Goal: Task Accomplishment & Management: Complete application form

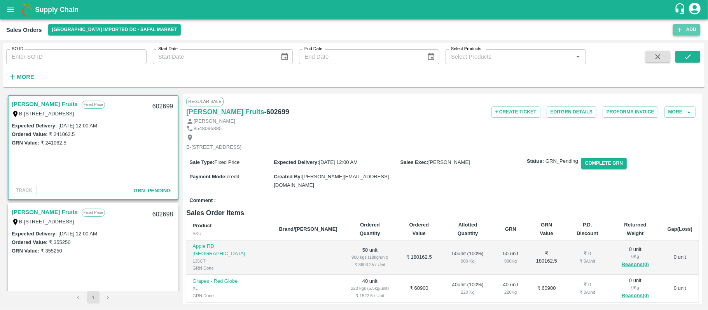
click at [682, 33] on button "Add" at bounding box center [686, 29] width 27 height 11
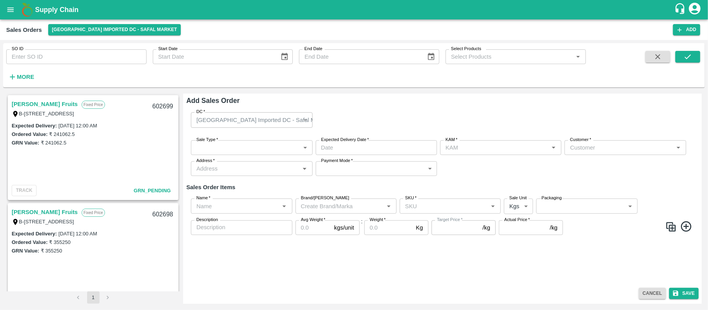
type input "[PERSON_NAME]"
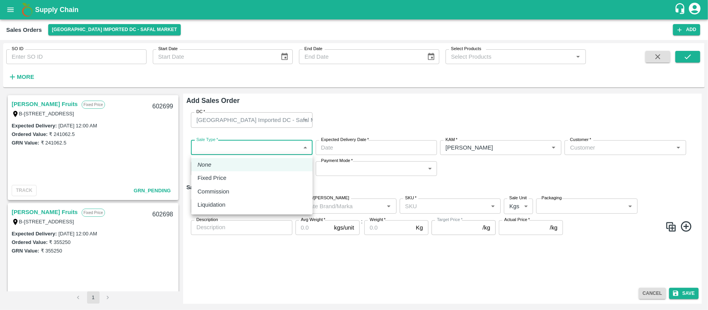
click at [263, 140] on body "Supply Chain Sales Orders Bangalore Imported DC - Safal Market Add SO ID SO ID …" at bounding box center [354, 155] width 708 height 310
click at [236, 180] on div "Fixed Price" at bounding box center [251, 178] width 109 height 9
type input "1"
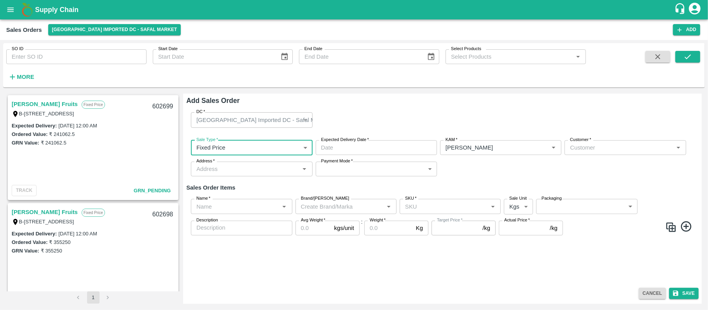
type input "DD/MM/YYYY hh:mm aa"
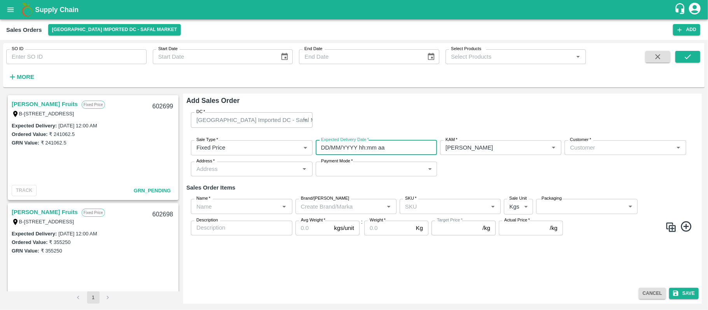
click at [384, 148] on input "DD/MM/YYYY hh:mm aa" at bounding box center [374, 147] width 116 height 15
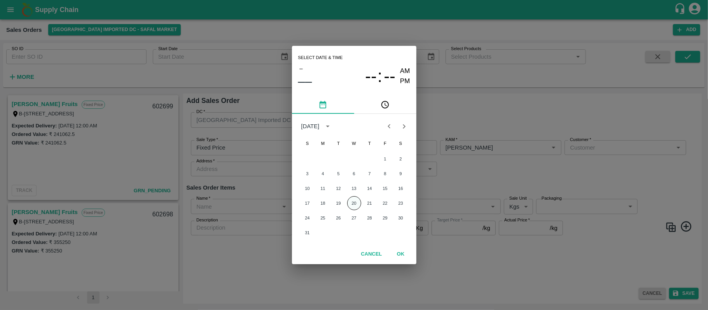
click at [355, 201] on button "20" at bounding box center [354, 203] width 14 height 14
type input "20/08/2025 12:00 AM"
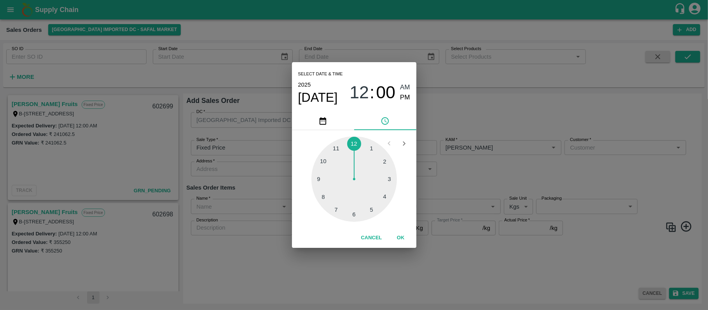
click at [533, 166] on div "Select date & time 2025 Aug 20 12 : 00 AM PM 1 2 3 4 5 6 7 8 9 10 11 12 Cancel …" at bounding box center [354, 155] width 708 height 310
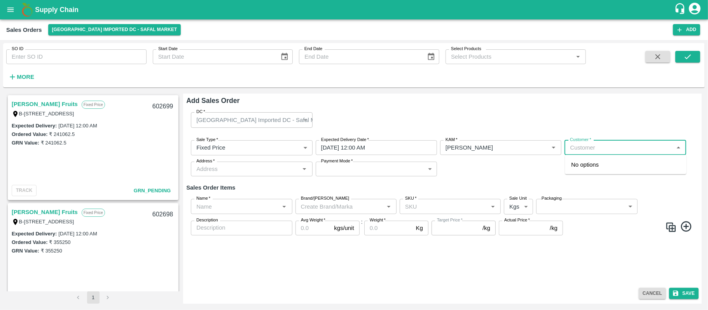
click at [606, 150] on input "Customer   *" at bounding box center [619, 148] width 104 height 10
click at [605, 174] on div "MOHAMMED SAMIULLA AND SONS Wholesale" at bounding box center [625, 168] width 121 height 21
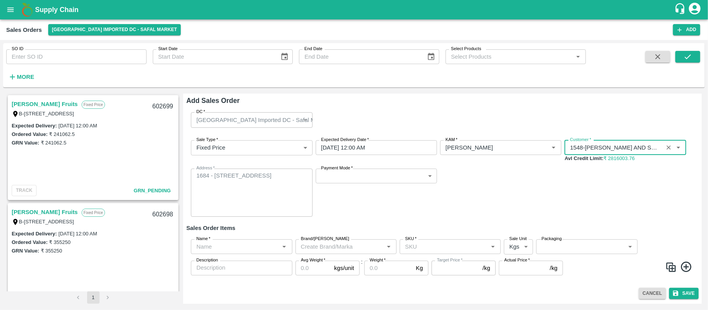
type input "1548-MOHAMMED SAMIULLA AND SONS"
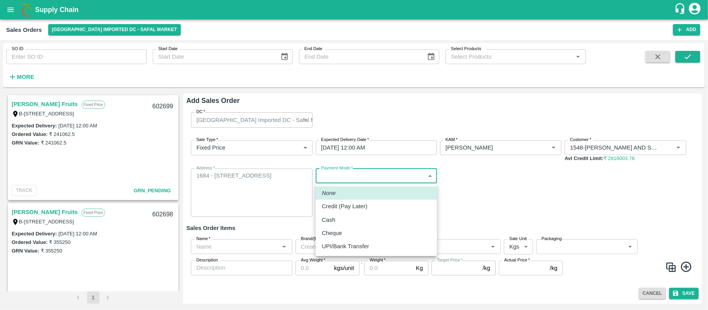
click at [344, 181] on body "Supply Chain Sales Orders Bangalore Imported DC - Safal Market Add SO ID SO ID …" at bounding box center [354, 155] width 708 height 310
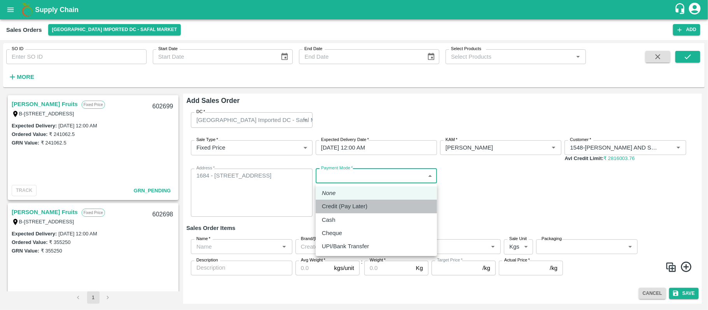
click at [346, 207] on p "Credit (Pay Later)" at bounding box center [344, 206] width 45 height 9
type input "credit"
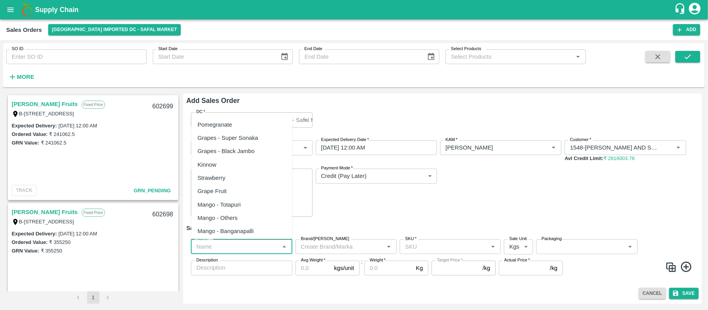
click at [216, 243] on input "Name   *" at bounding box center [235, 247] width 84 height 10
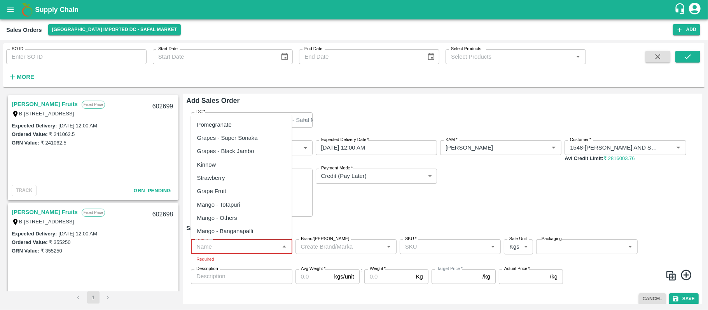
click at [243, 249] on input "Name   *" at bounding box center [235, 247] width 84 height 10
paste input "Orange [PERSON_NAME]"
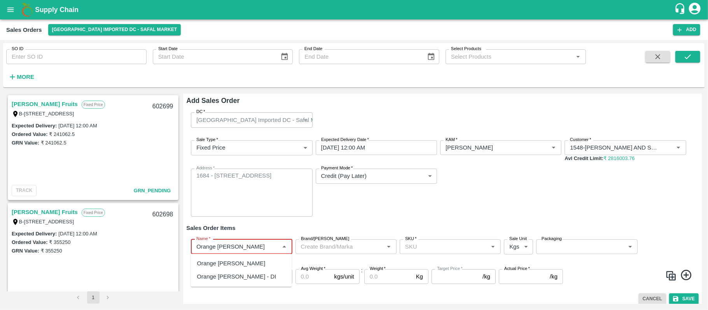
type input "Orange [PERSON_NAME]"
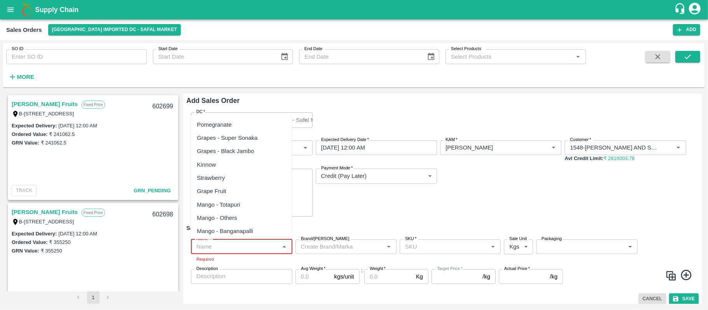
drag, startPoint x: 237, startPoint y: 250, endPoint x: 224, endPoint y: 125, distance: 125.8
click at [224, 125] on body "Supply Chain Sales Orders Bangalore Imported DC - Safal Market Add SO ID SO ID …" at bounding box center [354, 155] width 708 height 310
paste input "Orange [PERSON_NAME]"
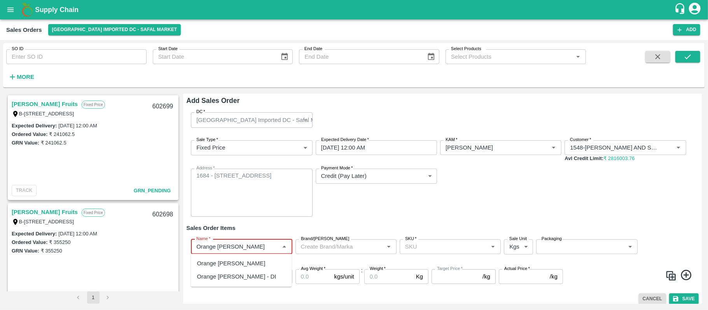
click at [253, 259] on div "Orange [PERSON_NAME]" at bounding box center [241, 263] width 101 height 13
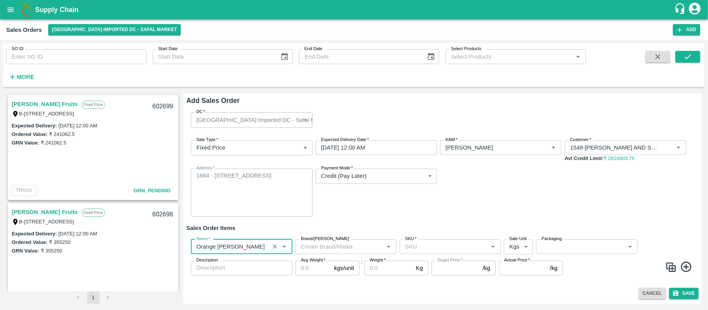
type input "Orange [PERSON_NAME]"
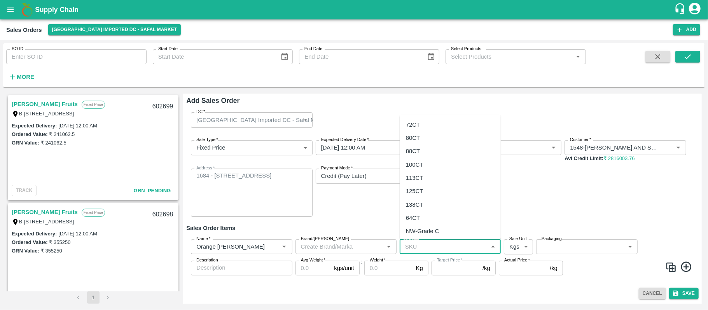
click at [421, 250] on input "SKU   *" at bounding box center [444, 247] width 84 height 10
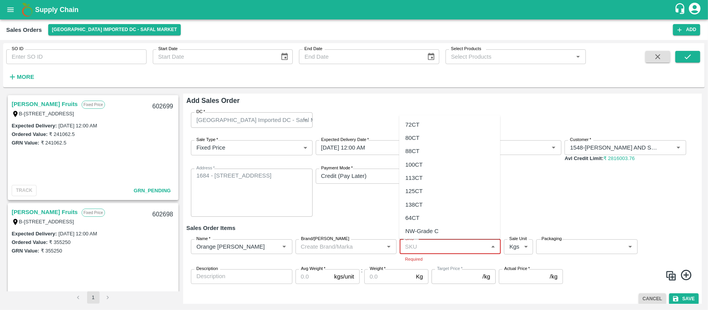
click at [418, 247] on input "SKU   *" at bounding box center [444, 247] width 84 height 10
click at [422, 124] on div "72CT" at bounding box center [449, 124] width 101 height 13
type input "72CT"
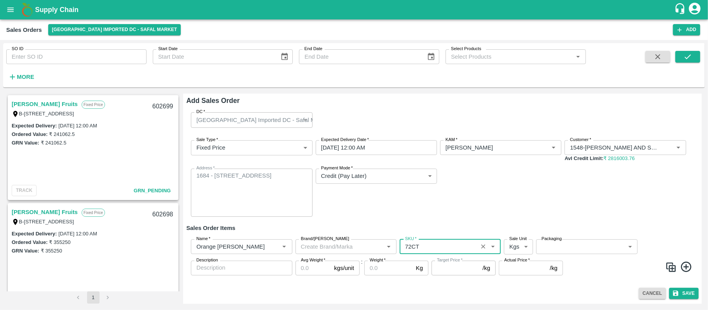
type input "NA"
click at [520, 246] on body "Supply Chain Sales Orders Bangalore Imported DC - Safal Market Add SO ID SO ID …" at bounding box center [354, 155] width 708 height 310
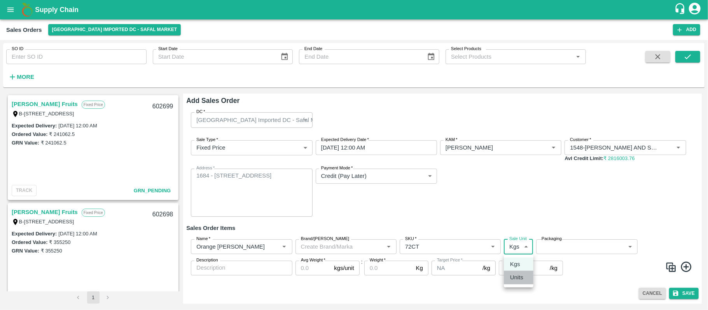
click at [516, 274] on p "Units" at bounding box center [516, 277] width 13 height 9
type input "2"
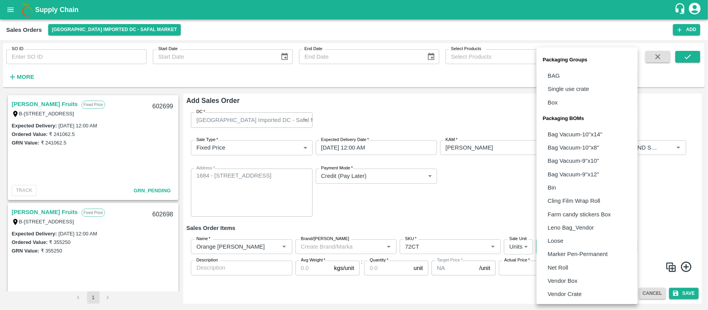
click at [587, 243] on body "Supply Chain Sales Orders Bangalore Imported DC - Safal Market Add SO ID SO ID …" at bounding box center [354, 155] width 708 height 310
click at [571, 278] on p "Vendor Box" at bounding box center [563, 281] width 30 height 9
type input "BOM/276"
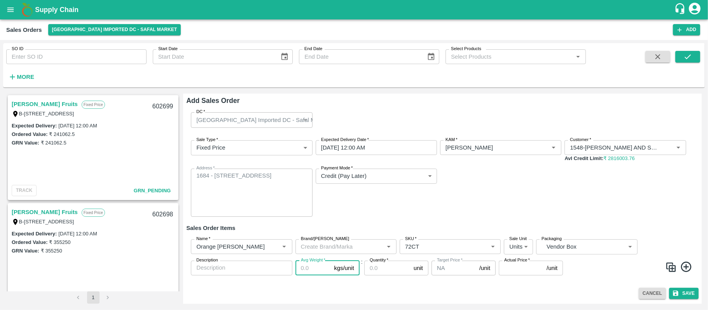
click at [309, 269] on input "Avg Weight   *" at bounding box center [313, 268] width 36 height 15
type input "15"
click at [383, 268] on input "Quantity   *" at bounding box center [387, 268] width 46 height 15
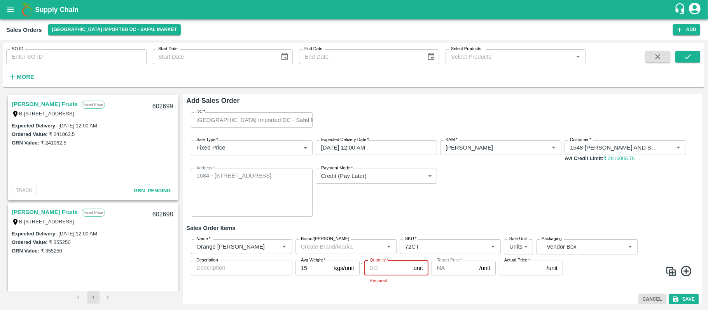
click at [377, 270] on input "Quantity   *" at bounding box center [387, 268] width 46 height 15
click at [375, 269] on input "Quantity   *" at bounding box center [387, 268] width 46 height 15
click at [372, 271] on input "Quantity   *" at bounding box center [387, 268] width 46 height 15
click at [382, 267] on input "Quantity   *" at bounding box center [387, 268] width 46 height 15
type input "500"
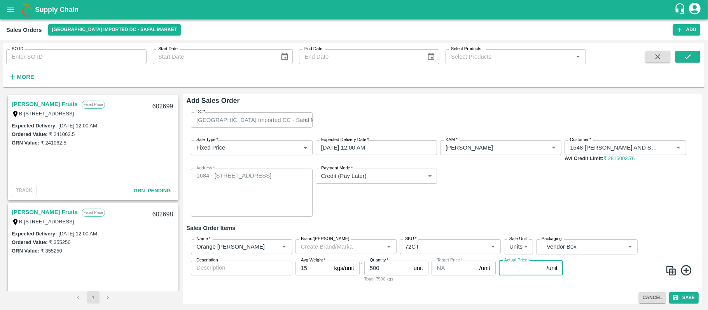
click at [512, 274] on input "Actual Price   *" at bounding box center [521, 268] width 45 height 15
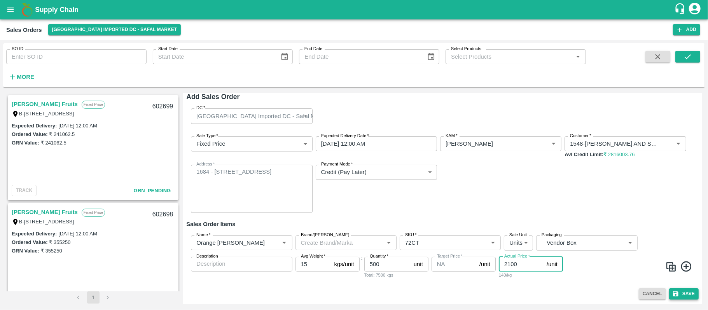
type input "2100"
click at [683, 292] on button "Save" at bounding box center [684, 293] width 30 height 11
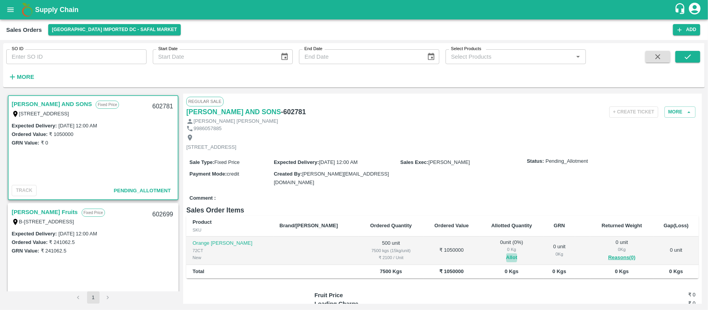
click at [506, 262] on button "Allot" at bounding box center [511, 257] width 11 height 9
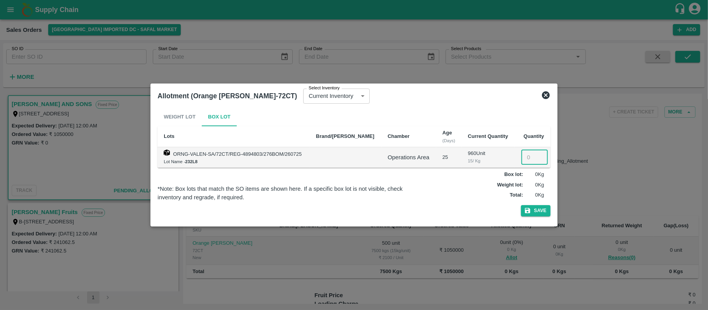
click at [531, 154] on input "number" at bounding box center [534, 157] width 26 height 15
type input "500"
click at [540, 208] on button "Save" at bounding box center [536, 210] width 30 height 11
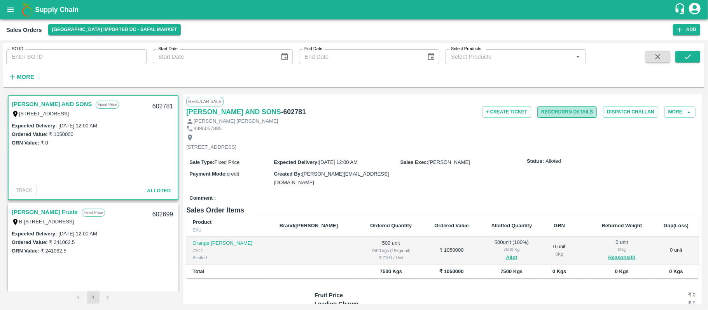
click at [570, 112] on button "Record GRN Details" at bounding box center [566, 112] width 59 height 11
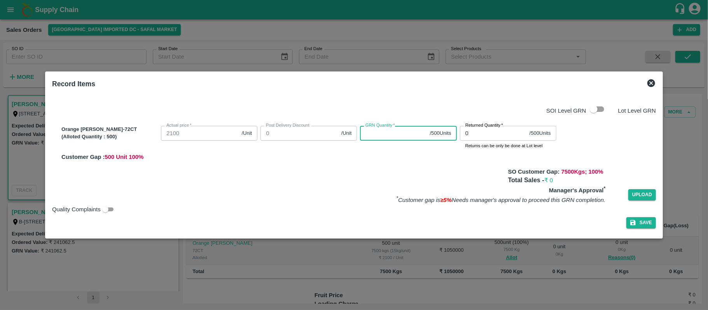
click at [374, 134] on input "GRN Quantity   *" at bounding box center [393, 133] width 66 height 15
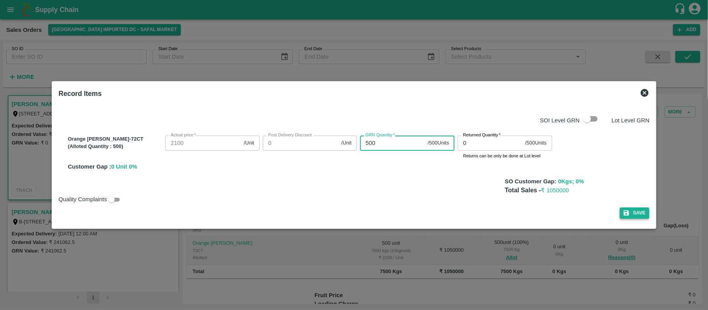
type input "500"
click at [630, 210] on button "Save" at bounding box center [635, 213] width 30 height 11
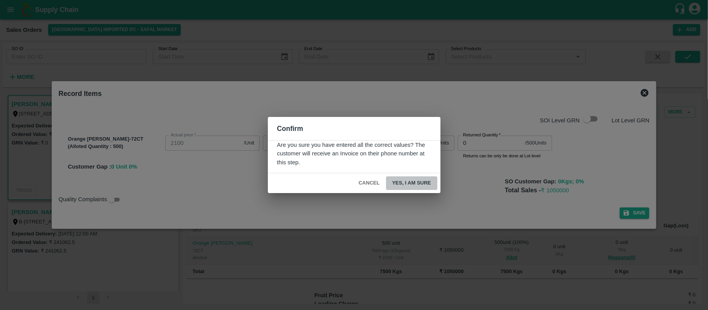
click at [409, 177] on button "Yes, I am sure" at bounding box center [411, 184] width 51 height 14
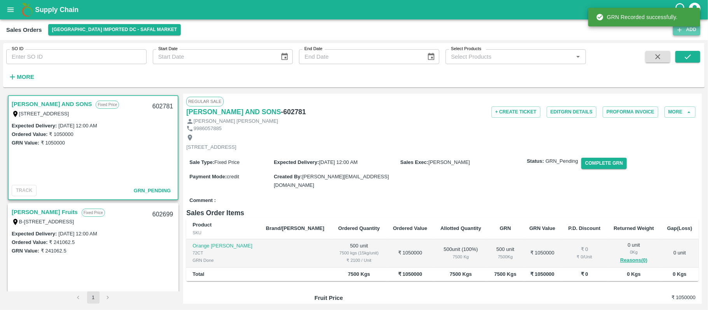
click at [682, 35] on button "Add" at bounding box center [686, 29] width 27 height 11
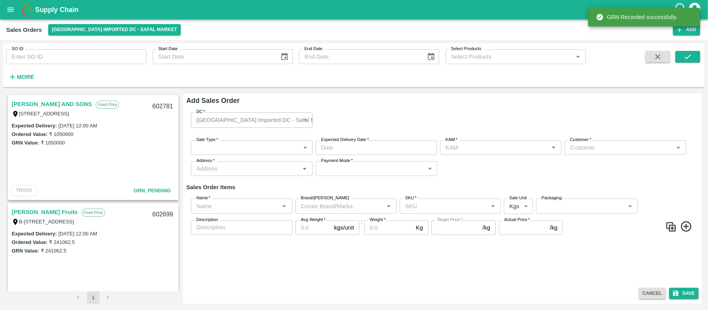
type input "[PERSON_NAME]"
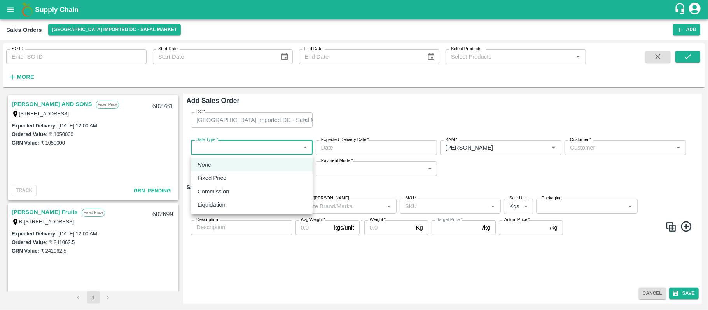
click at [260, 152] on body "Supply Chain Sales Orders Bangalore Imported DC - Safal Market Add SO ID SO ID …" at bounding box center [354, 155] width 708 height 310
click at [243, 176] on div "Fixed Price" at bounding box center [251, 178] width 109 height 9
type input "1"
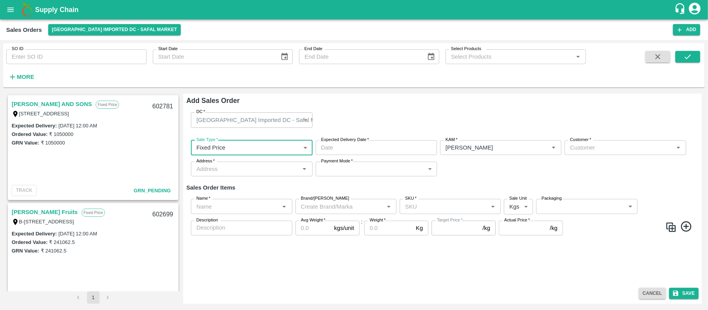
type input "DD/MM/YYYY hh:mm aa"
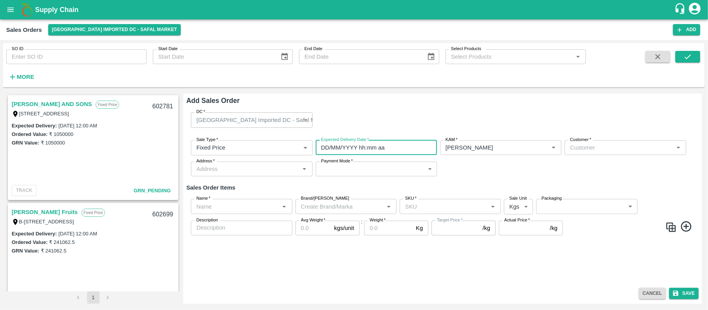
click at [378, 148] on input "DD/MM/YYYY hh:mm aa" at bounding box center [374, 147] width 116 height 15
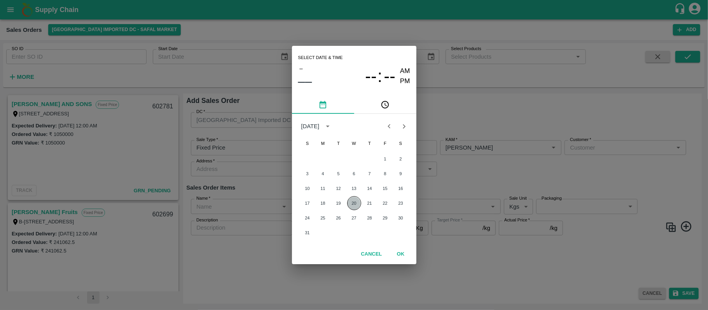
click at [357, 201] on button "20" at bounding box center [354, 203] width 14 height 14
type input "20/08/2025 12:00 AM"
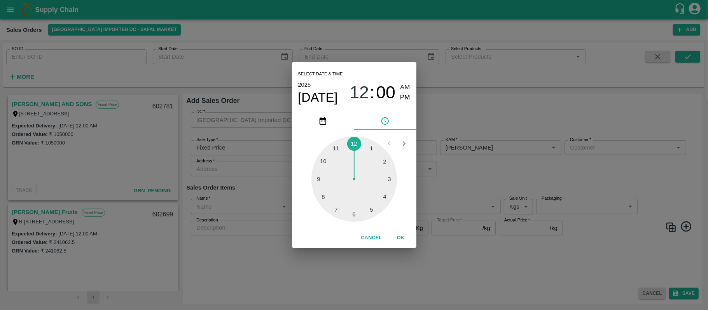
click at [476, 184] on div "Select date & time 2025 Aug 20 12 : 00 AM PM 1 2 3 4 5 6 7 8 9 10 11 12 Cancel …" at bounding box center [354, 155] width 708 height 310
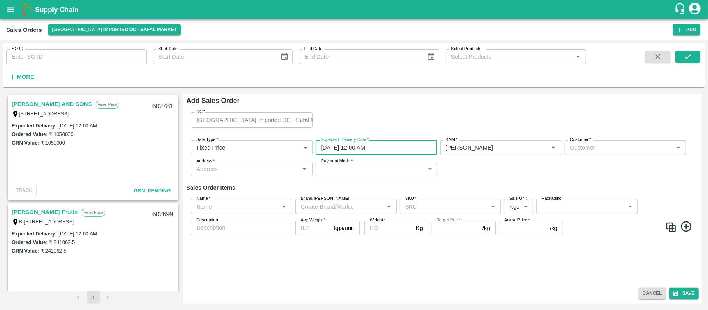
drag, startPoint x: 591, startPoint y: 138, endPoint x: 584, endPoint y: 149, distance: 12.3
click at [584, 149] on div "Customer   * Customer   *" at bounding box center [625, 147] width 121 height 15
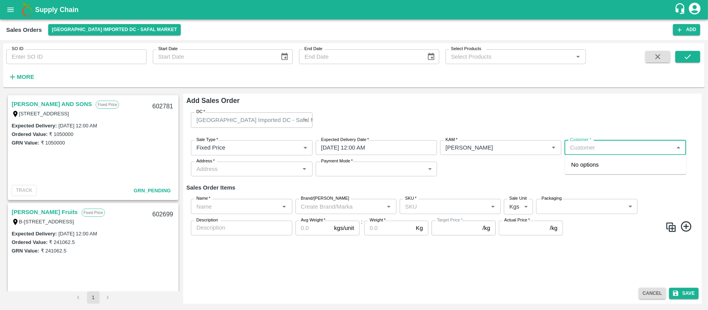
click at [584, 149] on input "Customer   *" at bounding box center [619, 148] width 104 height 10
click at [591, 169] on p "MOHAMMED SAMIULLA AND SONS" at bounding box center [610, 165] width 79 height 9
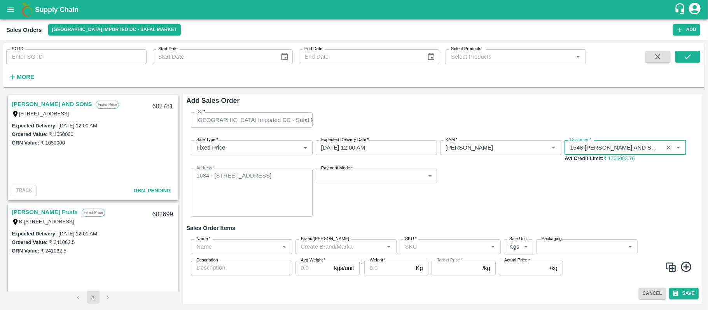
type input "1548-MOHAMMED SAMIULLA AND SONS"
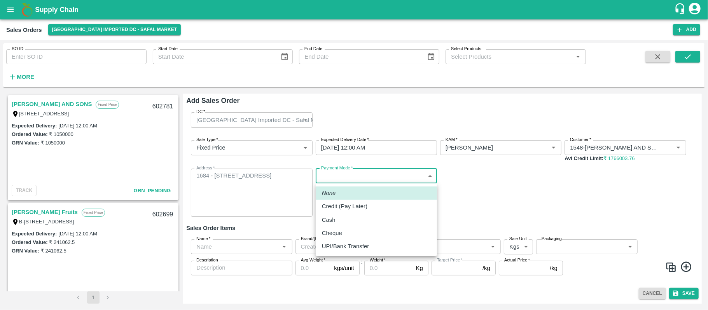
click at [351, 182] on body "Supply Chain Sales Orders Bangalore Imported DC - Safal Market Add SO ID SO ID …" at bounding box center [354, 155] width 708 height 310
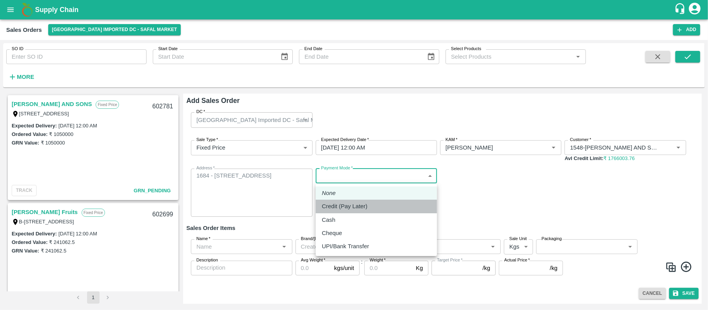
click at [349, 207] on p "Credit (Pay Later)" at bounding box center [344, 206] width 45 height 9
type input "credit"
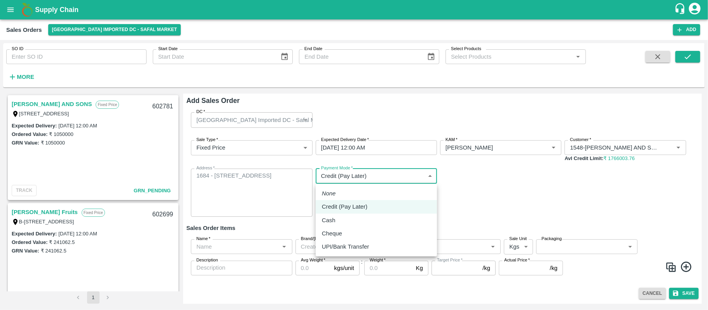
click at [366, 177] on body "Supply Chain Sales Orders Bangalore Imported DC - Safal Market Add SO ID SO ID …" at bounding box center [354, 155] width 708 height 310
click at [352, 206] on p "Credit (Pay Later)" at bounding box center [344, 207] width 45 height 9
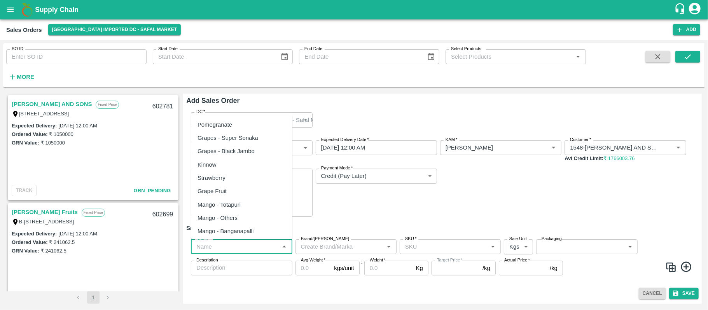
click at [240, 244] on input "Name   *" at bounding box center [235, 247] width 84 height 10
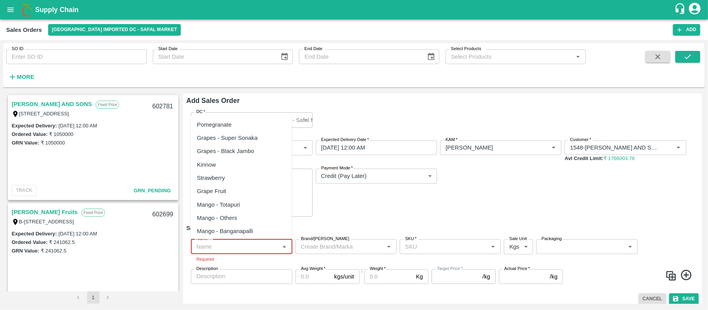
click at [247, 245] on input "Name   *" at bounding box center [235, 247] width 84 height 10
paste input "Orange [PERSON_NAME]"
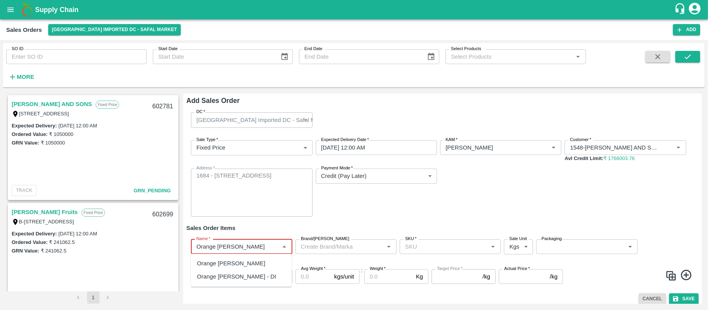
click at [249, 263] on div "Orange [PERSON_NAME]" at bounding box center [231, 263] width 68 height 9
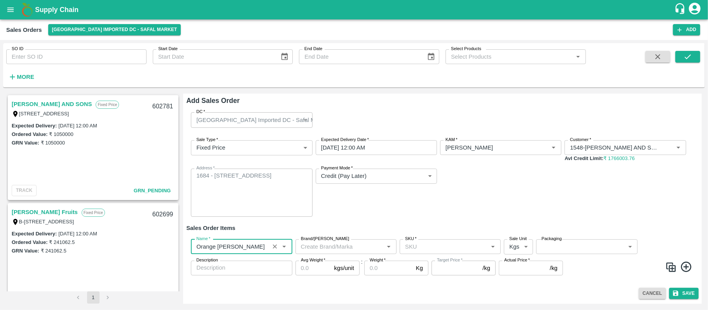
type input "Orange [PERSON_NAME]"
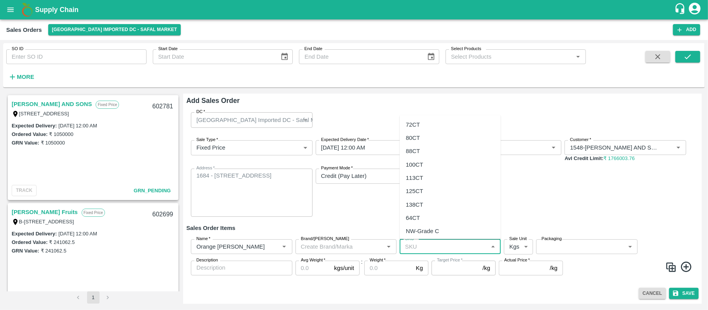
click at [414, 245] on input "SKU   *" at bounding box center [444, 247] width 84 height 10
click at [411, 128] on div "72CT" at bounding box center [413, 125] width 14 height 9
type input "72CT"
type input "NA"
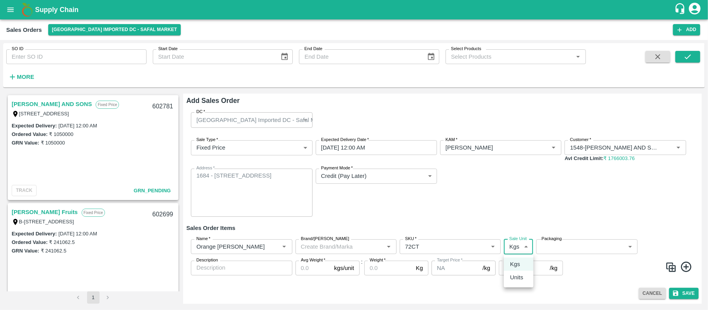
click at [509, 244] on body "Supply Chain Sales Orders Bangalore Imported DC - Safal Market Add SO ID SO ID …" at bounding box center [354, 155] width 708 height 310
click at [518, 276] on p "Units" at bounding box center [516, 277] width 13 height 9
type input "2"
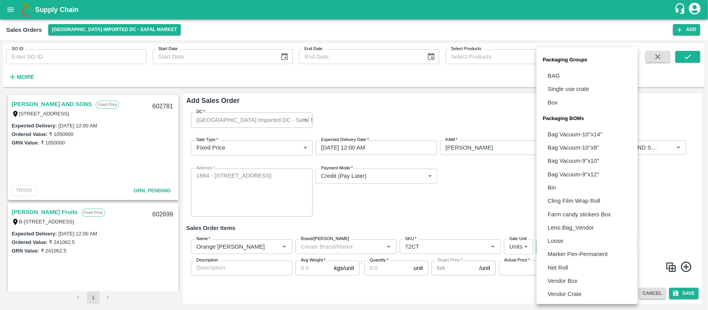
click at [560, 249] on body "Supply Chain Sales Orders Bangalore Imported DC - Safal Market Add SO ID SO ID …" at bounding box center [354, 155] width 708 height 310
click at [559, 279] on p "Vendor Box" at bounding box center [563, 281] width 30 height 9
type input "BOM/276"
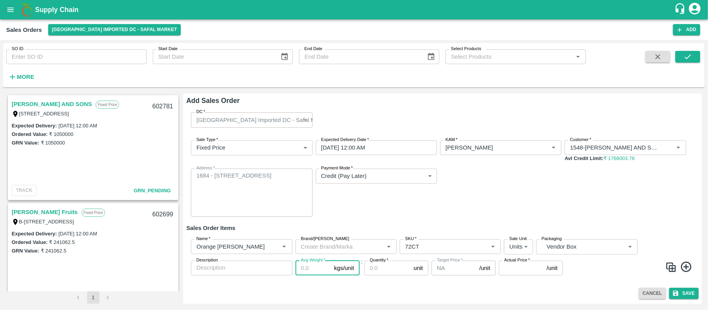
click at [310, 267] on input "Avg Weight   *" at bounding box center [313, 268] width 36 height 15
type input "15"
click at [386, 268] on input "Quantity   *" at bounding box center [387, 268] width 46 height 15
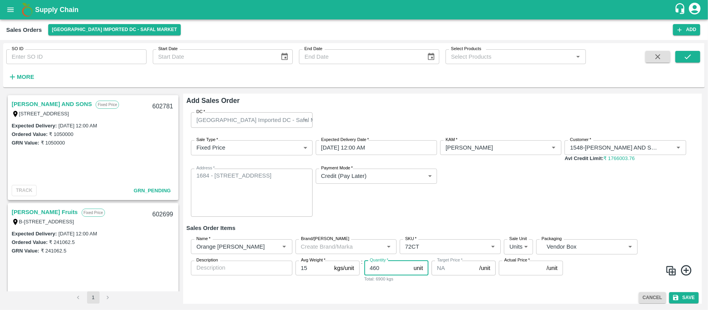
type input "460"
click at [514, 273] on input "Actual Price   *" at bounding box center [521, 268] width 45 height 15
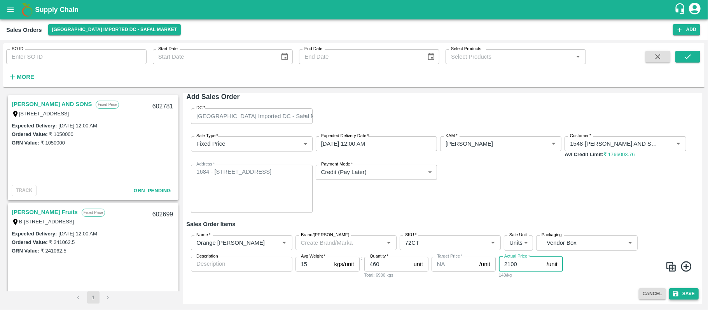
type input "2100"
click at [676, 291] on icon "submit" at bounding box center [675, 293] width 7 height 7
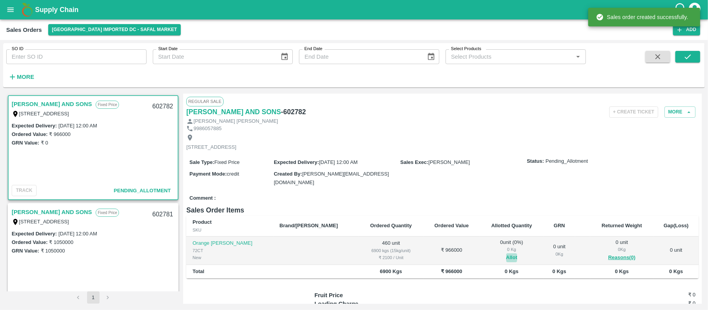
click at [506, 260] on button "Allot" at bounding box center [511, 257] width 11 height 9
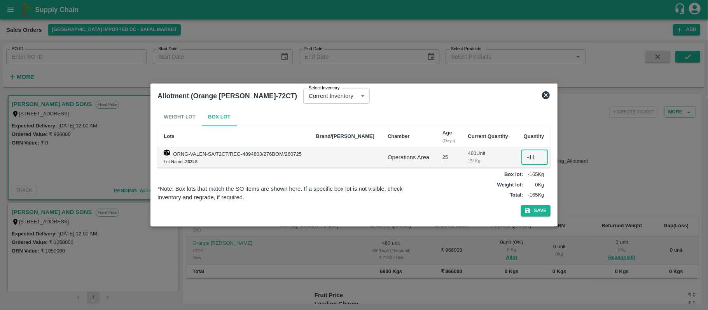
click at [531, 157] on input "-11" at bounding box center [534, 157] width 26 height 15
type input "0460"
click at [533, 209] on button "Save" at bounding box center [536, 210] width 30 height 11
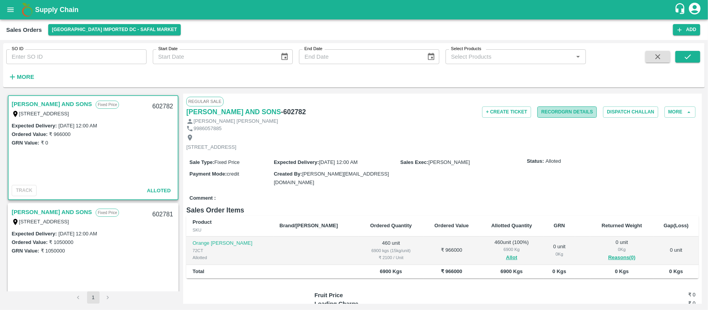
click at [568, 115] on button "Record GRN Details" at bounding box center [566, 112] width 59 height 11
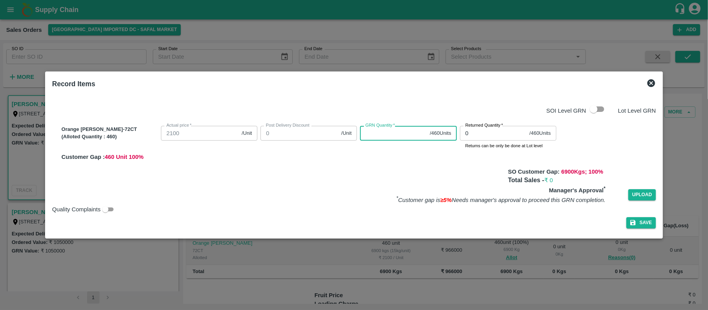
click at [369, 131] on input "GRN Quantity   *" at bounding box center [393, 133] width 66 height 15
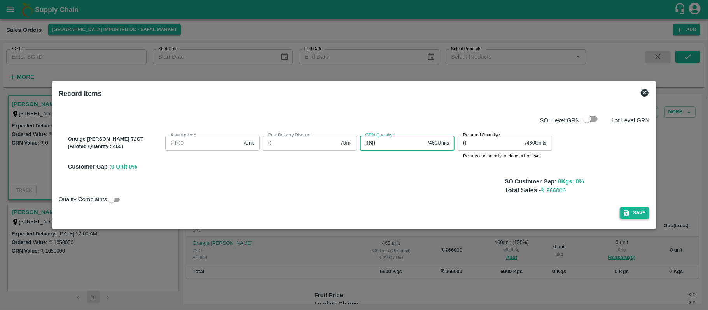
type input "460"
click at [633, 212] on button "Save" at bounding box center [635, 213] width 30 height 11
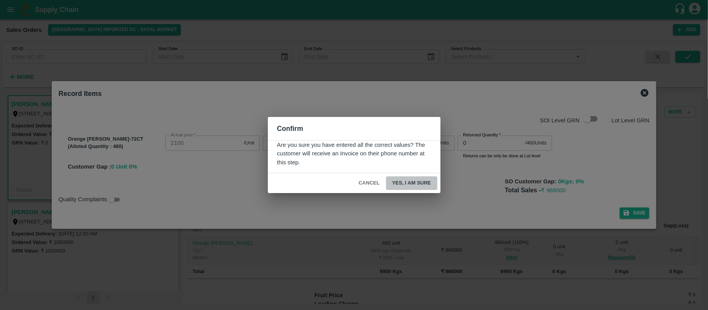
click at [421, 181] on button "Yes, I am sure" at bounding box center [411, 184] width 51 height 14
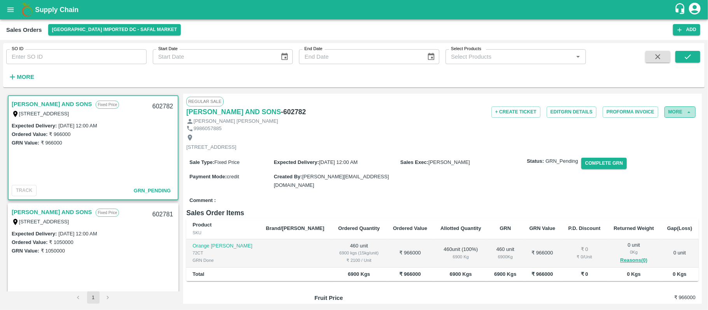
click at [666, 115] on button "More" at bounding box center [679, 112] width 31 height 11
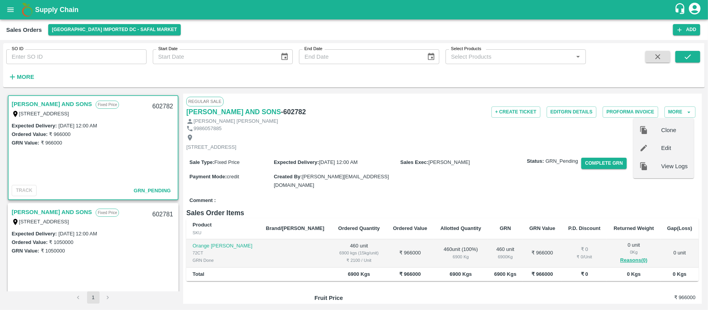
click at [376, 143] on div "[STREET_ADDRESS]" at bounding box center [442, 142] width 512 height 21
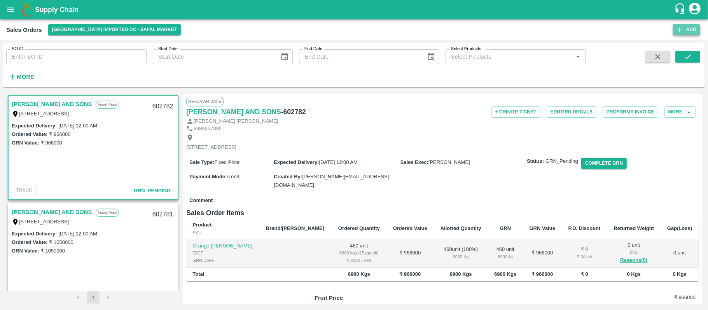
click at [686, 30] on button "Add" at bounding box center [686, 29] width 27 height 11
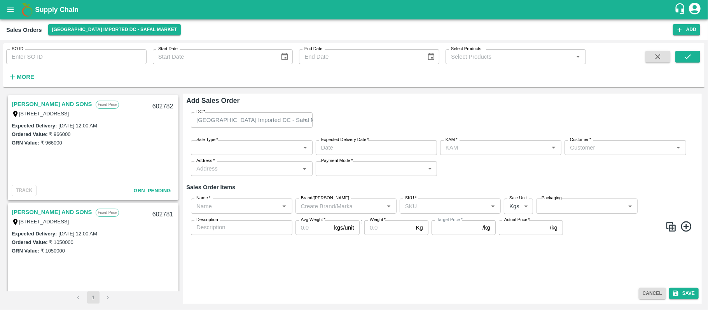
type input "[PERSON_NAME]"
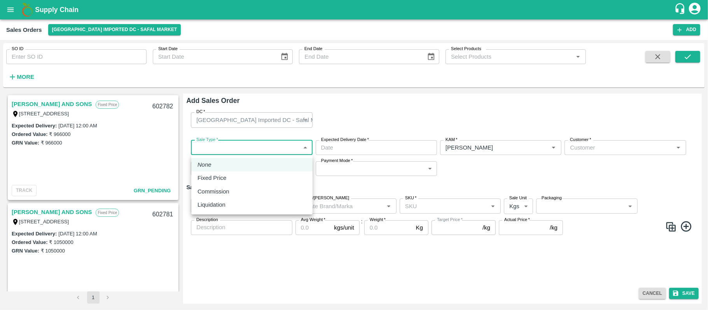
click at [215, 146] on body "Supply Chain Sales Orders Bangalore Imported DC - Safal Market Add SO ID SO ID …" at bounding box center [354, 155] width 708 height 310
click at [211, 177] on p "Fixed Price" at bounding box center [211, 178] width 29 height 9
type input "1"
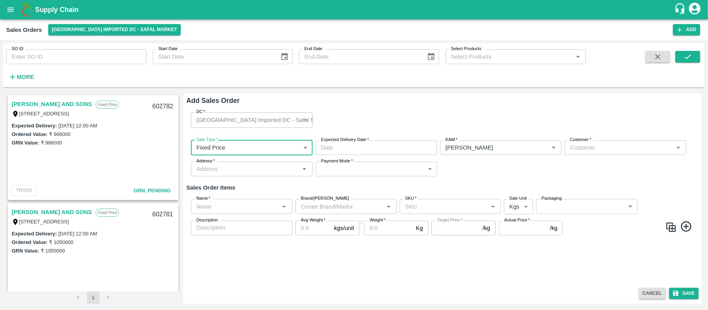
type input "DD/MM/YYYY hh:mm aa"
click at [352, 149] on input "DD/MM/YYYY hh:mm aa" at bounding box center [374, 147] width 116 height 15
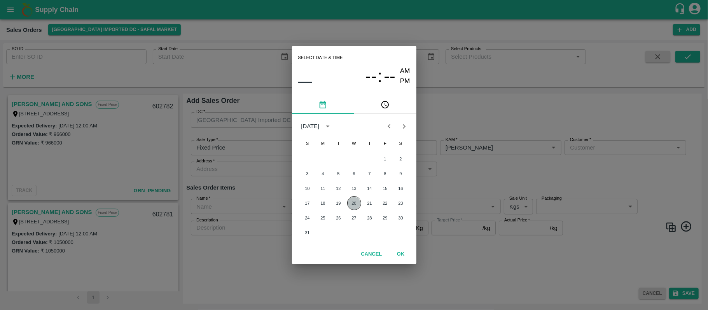
click at [356, 203] on button "20" at bounding box center [354, 203] width 14 height 14
type input "20/08/2025 12:00 AM"
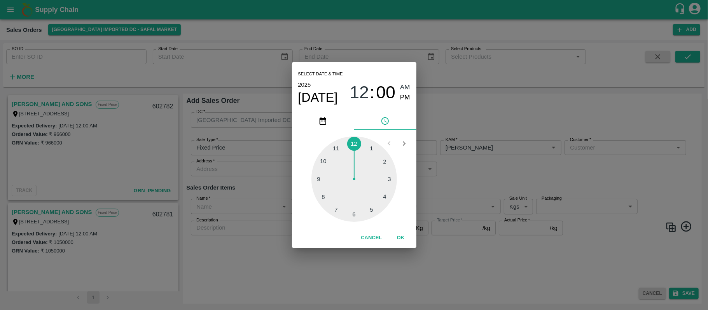
click at [510, 176] on div "Select date & time 2025 Aug 20 12 : 00 AM PM 1 2 3 4 5 6 7 8 9 10 11 12 Cancel …" at bounding box center [354, 155] width 708 height 310
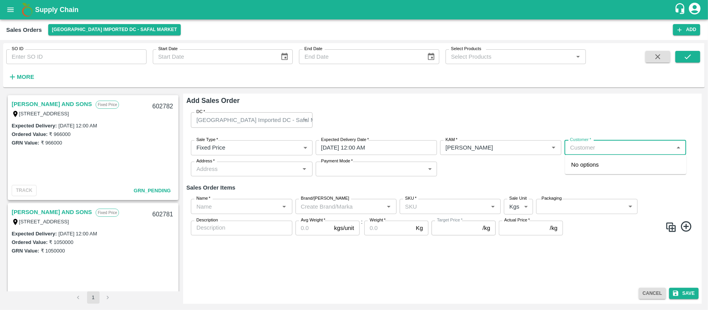
click at [577, 145] on input "Customer   *" at bounding box center [619, 148] width 104 height 10
click at [585, 165] on p "MOHAMMED SAMIULLA AND SONS" at bounding box center [610, 165] width 79 height 9
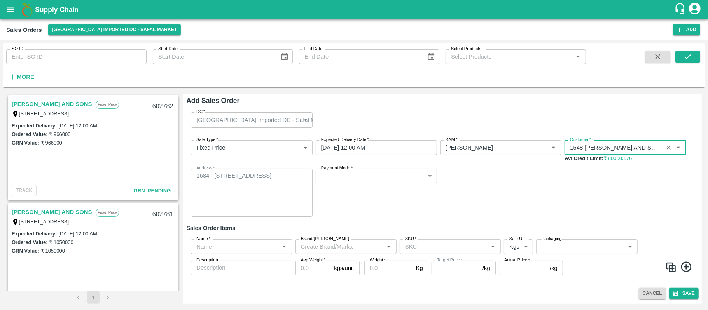
type input "1548-MOHAMMED SAMIULLA AND SONS"
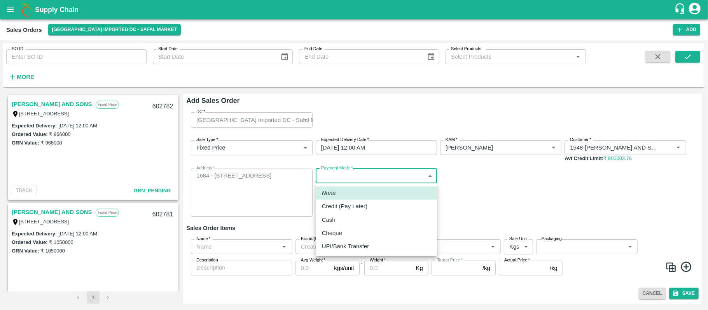
click at [340, 175] on body "Supply Chain Sales Orders Bangalore Imported DC - Safal Market Add SO ID SO ID …" at bounding box center [354, 155] width 708 height 310
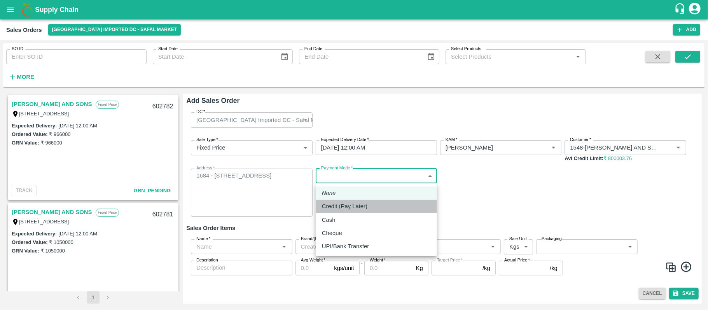
click at [334, 202] on p "Credit (Pay Later)" at bounding box center [344, 206] width 45 height 9
type input "credit"
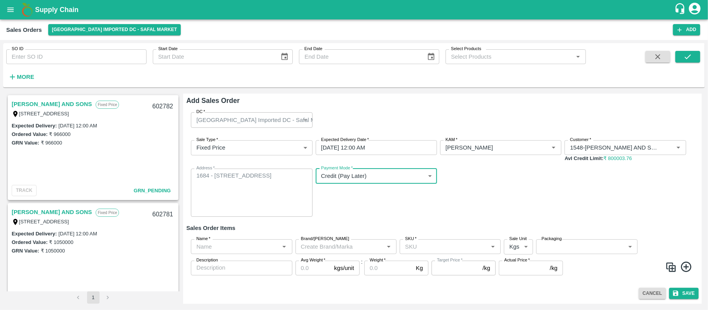
click at [246, 252] on div "Name   *" at bounding box center [241, 246] width 101 height 15
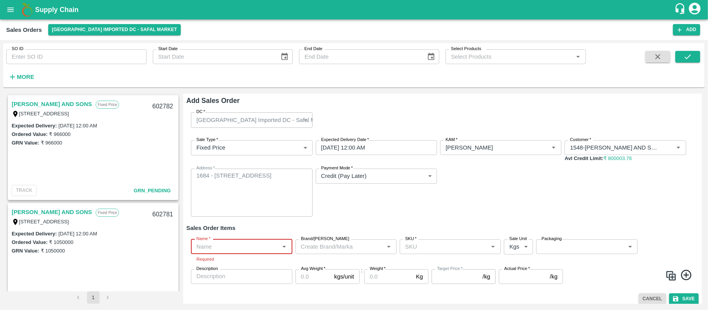
paste input "Orange Valencia SA"
click at [247, 267] on div "Orange Valencia SA" at bounding box center [231, 263] width 68 height 9
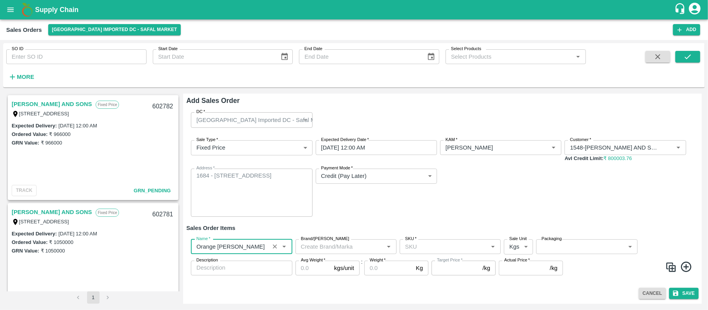
type input "Orange Valencia SA"
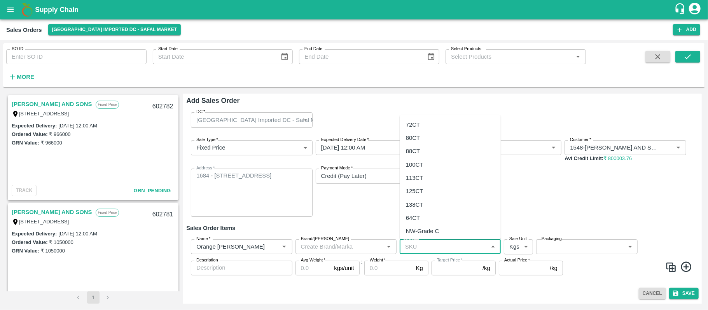
click at [417, 248] on input "SKU   *" at bounding box center [444, 247] width 84 height 10
click at [414, 151] on div "88CT" at bounding box center [413, 151] width 14 height 9
type input "88CT"
type input "NA"
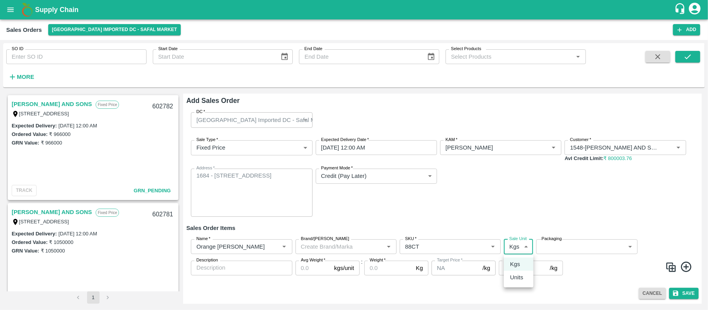
click at [515, 248] on body "Supply Chain Sales Orders Bangalore Imported DC - Safal Market Add SO ID SO ID …" at bounding box center [354, 155] width 708 height 310
click at [515, 279] on p "Units" at bounding box center [516, 277] width 13 height 9
type input "2"
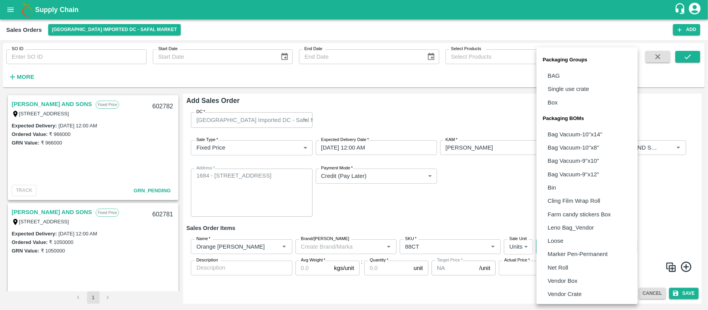
click at [576, 242] on body "Supply Chain Sales Orders Bangalore Imported DC - Safal Market Add SO ID SO ID …" at bounding box center [354, 155] width 708 height 310
click at [573, 279] on p "Vendor Box" at bounding box center [563, 281] width 30 height 9
type input "BOM/276"
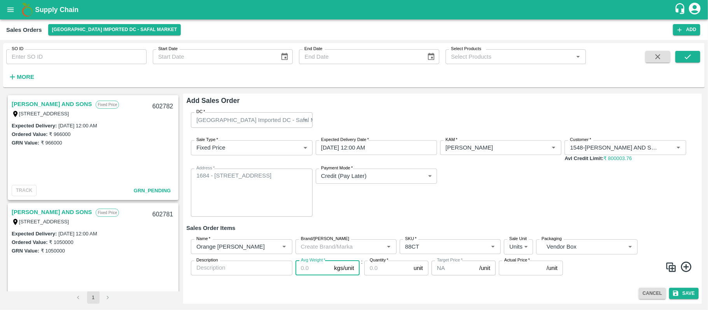
click at [308, 265] on input "Avg Weight   *" at bounding box center [313, 268] width 36 height 15
type input "15"
click at [376, 267] on input "Quantity   *" at bounding box center [387, 268] width 46 height 15
type input "2"
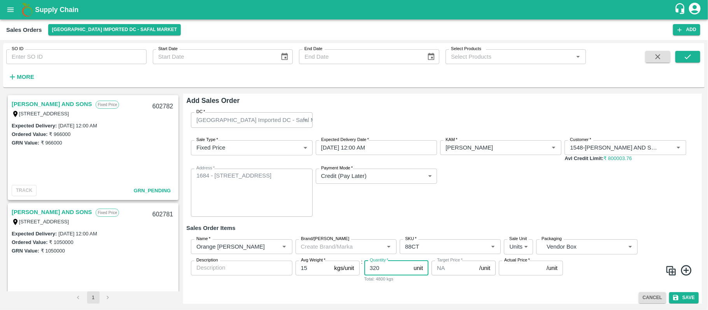
type input "320"
click at [517, 271] on input "Actual Price   *" at bounding box center [521, 268] width 45 height 15
click at [514, 274] on input "Actual Price   *" at bounding box center [521, 268] width 45 height 15
type input "2100"
click at [682, 296] on button "Save" at bounding box center [684, 297] width 30 height 11
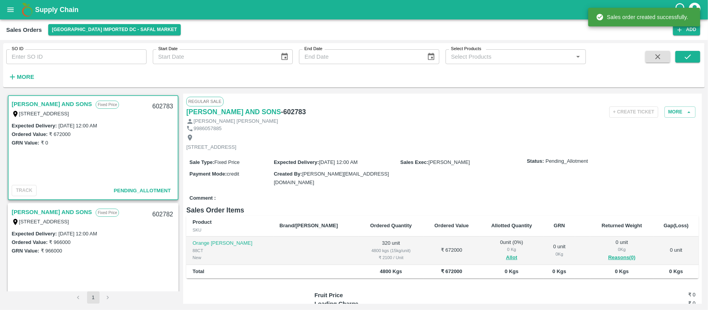
click at [497, 262] on span "Allot" at bounding box center [511, 257] width 51 height 9
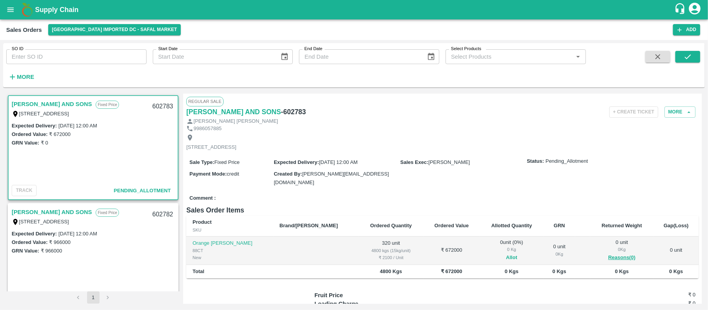
click at [506, 262] on button "Allot" at bounding box center [511, 257] width 11 height 9
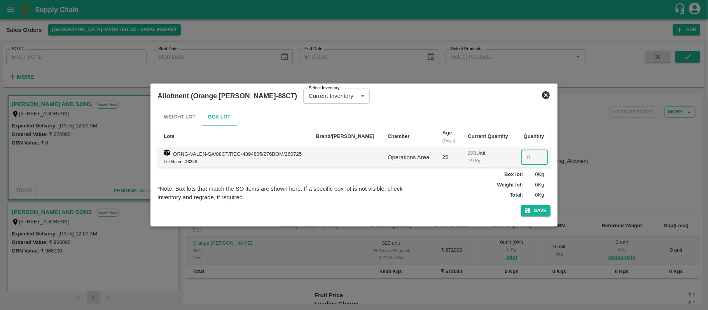
click at [532, 158] on input "number" at bounding box center [534, 157] width 26 height 15
type input "310"
click at [538, 213] on button "Save" at bounding box center [536, 210] width 30 height 11
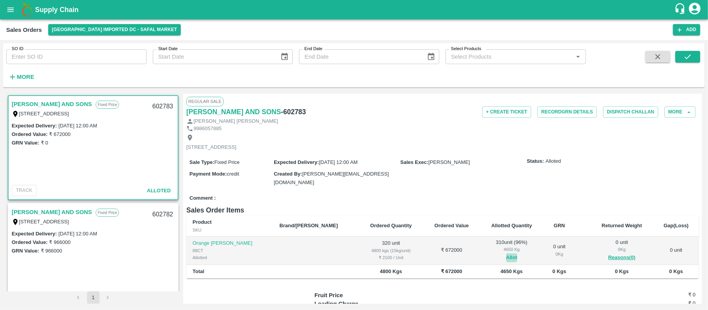
click at [506, 262] on button "Allot" at bounding box center [511, 257] width 11 height 9
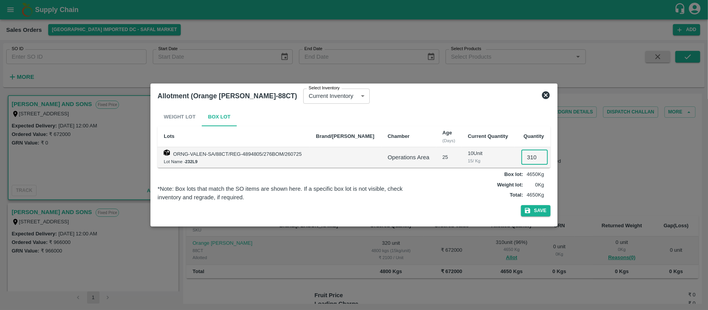
click at [533, 156] on input "310" at bounding box center [534, 157] width 26 height 15
type input "310"
click at [546, 96] on icon at bounding box center [545, 95] width 9 height 9
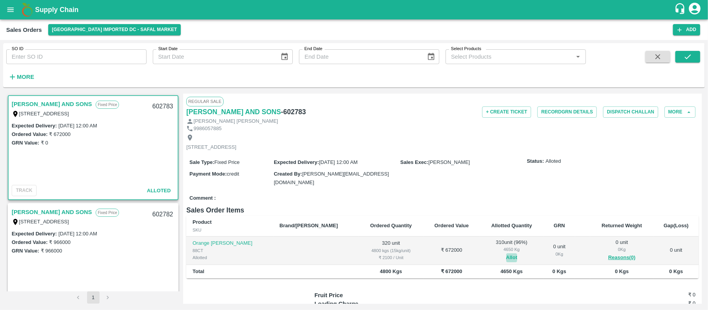
click at [506, 262] on button "Allot" at bounding box center [511, 257] width 11 height 9
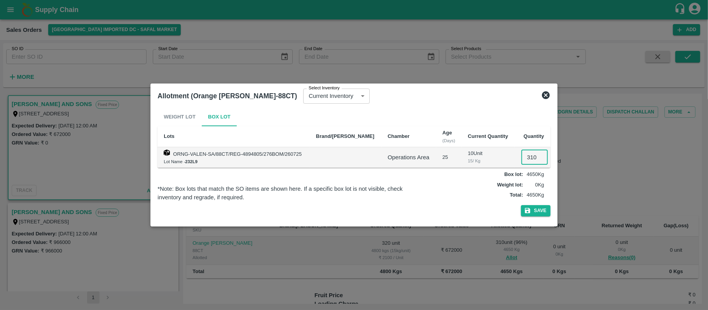
click at [533, 157] on input "310" at bounding box center [534, 157] width 26 height 15
click at [546, 98] on icon at bounding box center [546, 95] width 8 height 8
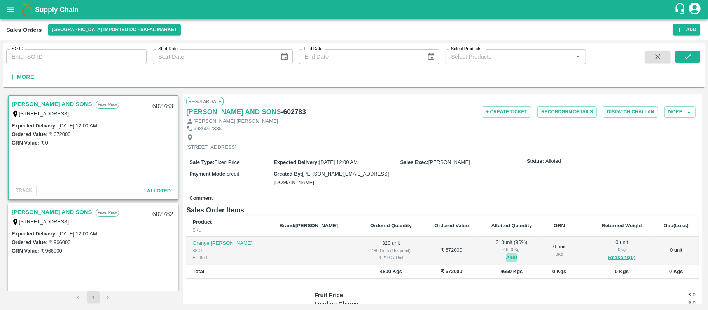
click at [506, 262] on button "Allot" at bounding box center [511, 257] width 11 height 9
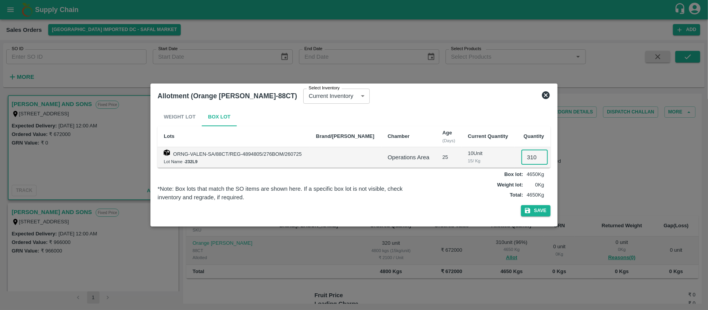
click at [527, 156] on input "310" at bounding box center [534, 157] width 26 height 15
type input "10"
click at [545, 210] on button "Save" at bounding box center [536, 210] width 30 height 11
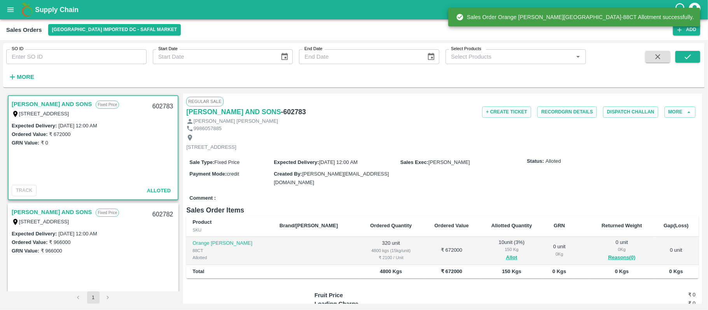
scroll to position [71, 0]
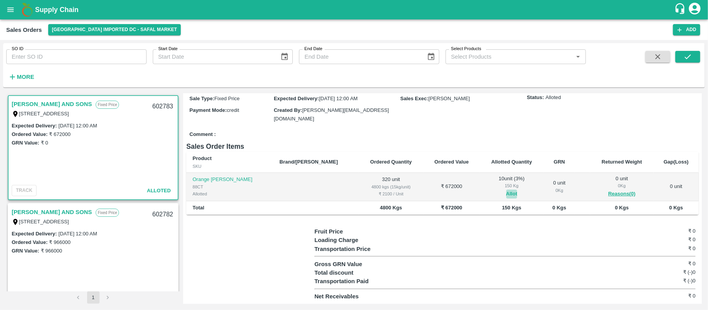
click at [506, 195] on button "Allot" at bounding box center [511, 194] width 11 height 9
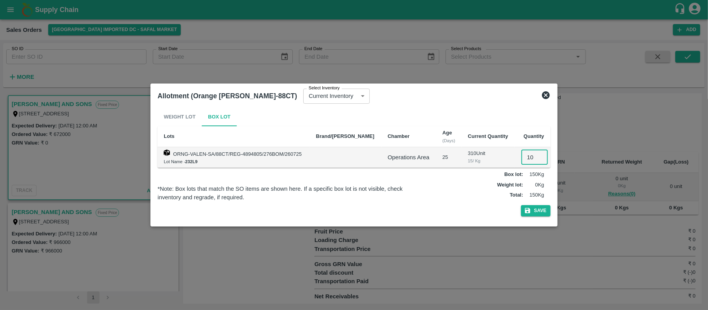
click at [529, 154] on input "10" at bounding box center [534, 157] width 26 height 15
type input "0320"
click at [548, 93] on icon at bounding box center [546, 95] width 8 height 8
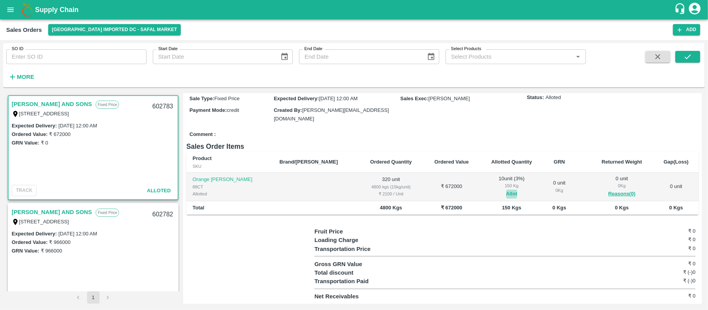
click at [506, 195] on button "Allot" at bounding box center [511, 194] width 11 height 9
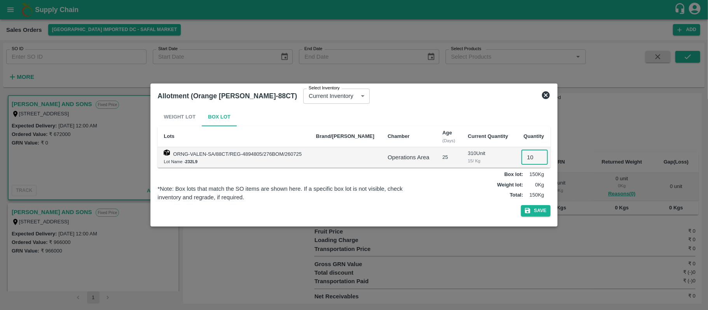
click at [532, 160] on input "10" at bounding box center [534, 157] width 26 height 15
type input "0"
click at [544, 212] on button "Save" at bounding box center [536, 210] width 30 height 11
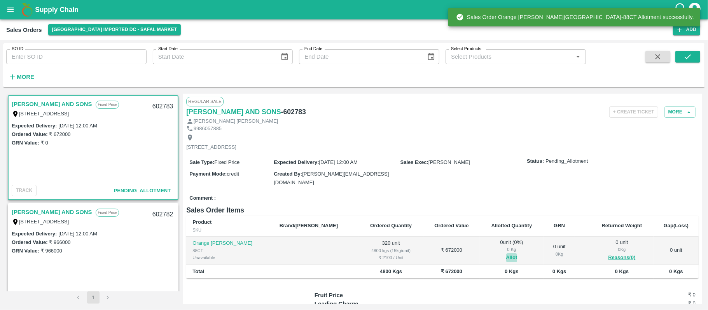
click at [506, 262] on button "Allot" at bounding box center [511, 257] width 11 height 9
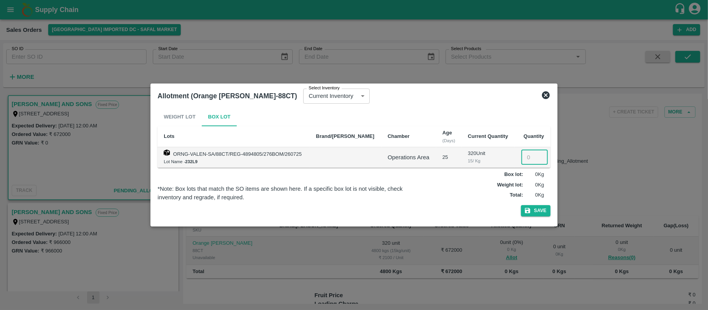
click at [526, 153] on input "number" at bounding box center [534, 157] width 26 height 15
type input "320"
click at [535, 209] on button "Save" at bounding box center [536, 210] width 30 height 11
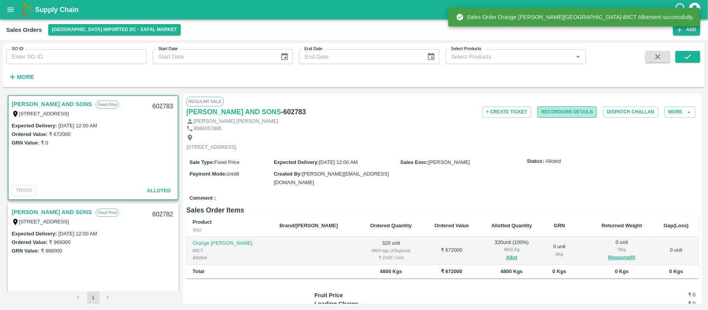
click at [570, 114] on button "Record GRN Details" at bounding box center [566, 112] width 59 height 11
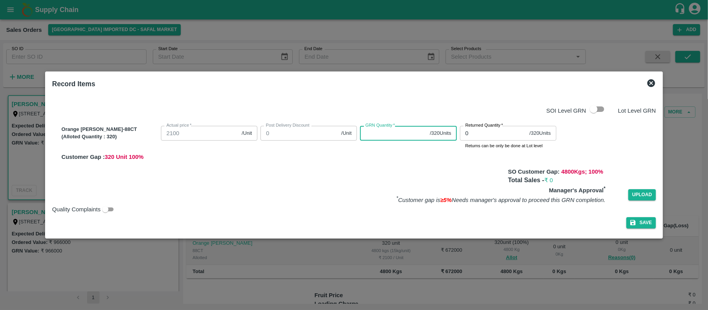
click at [386, 136] on input "GRN Quantity   *" at bounding box center [393, 133] width 66 height 15
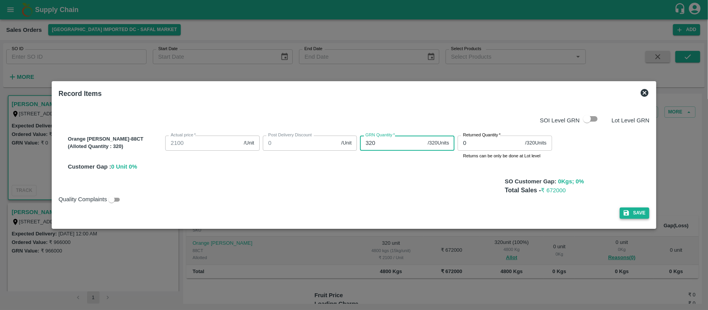
type input "320"
click at [630, 211] on button "Save" at bounding box center [635, 213] width 30 height 11
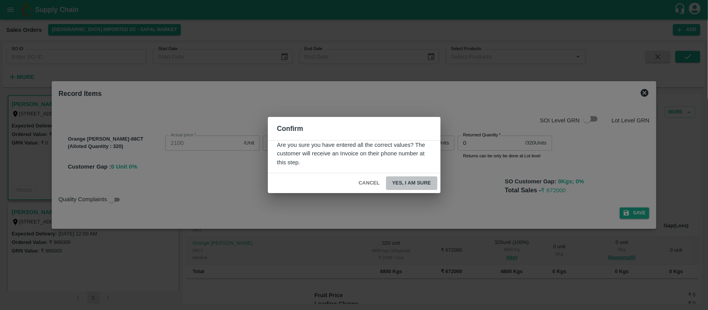
click at [414, 184] on button "Yes, I am sure" at bounding box center [411, 184] width 51 height 14
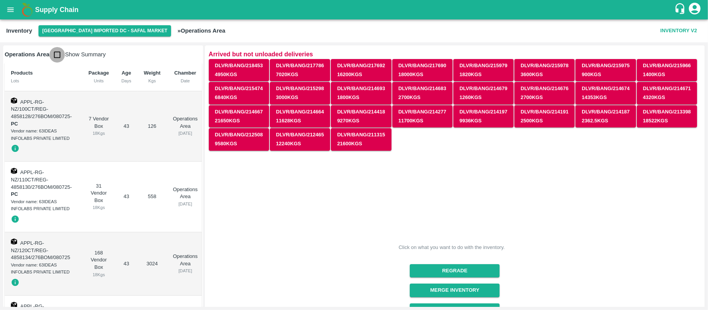
click at [56, 56] on input "checkbox" at bounding box center [57, 55] width 16 height 16
checkbox input "true"
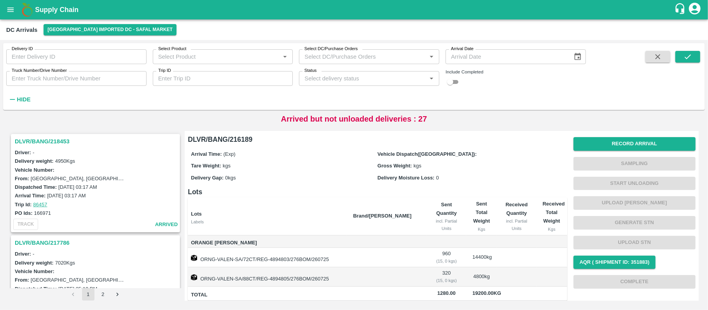
scroll to position [12, 0]
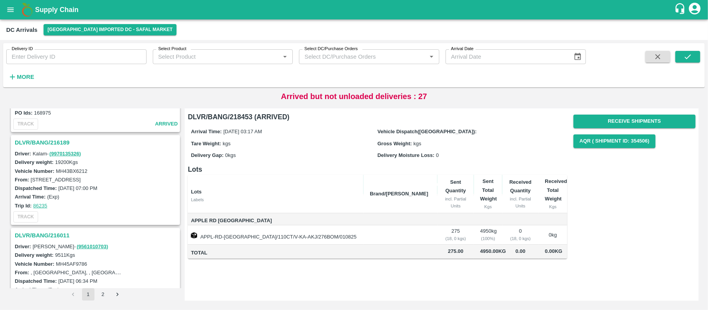
scroll to position [383, 0]
click at [46, 137] on h3 "DLVR/BANG/216189" at bounding box center [97, 142] width 164 height 10
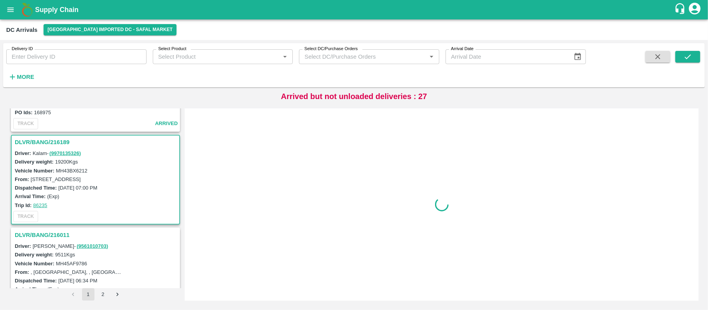
scroll to position [408, 0]
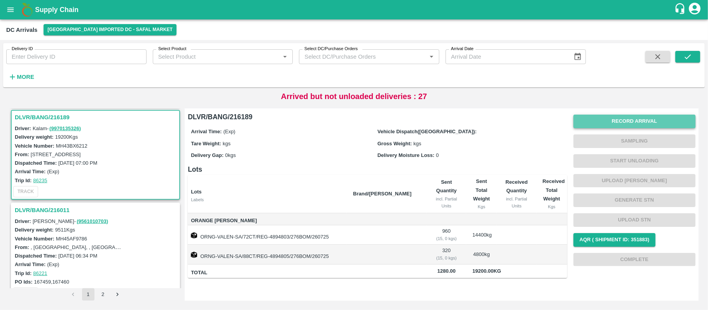
click at [619, 124] on button "Record Arrival" at bounding box center [634, 122] width 122 height 14
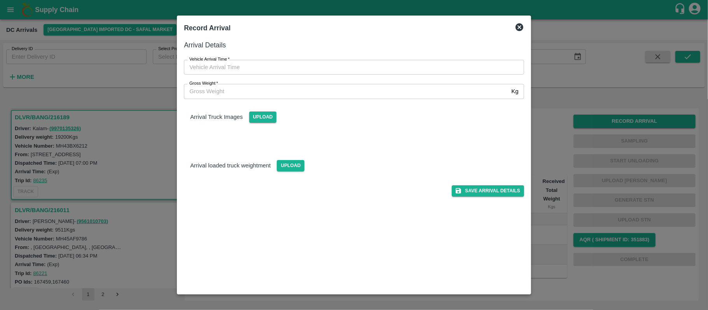
type input "DD/MM/YYYY hh:mm aa"
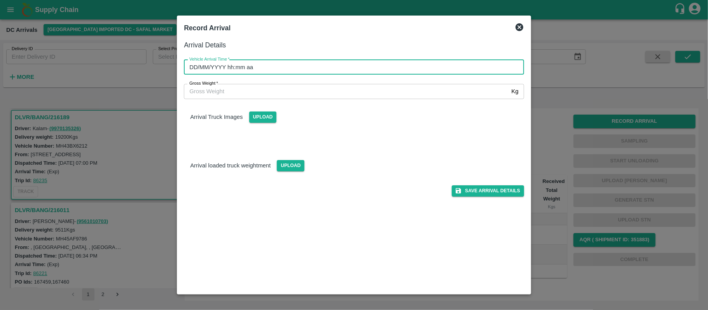
click at [315, 67] on input "DD/MM/YYYY hh:mm aa" at bounding box center [351, 67] width 335 height 15
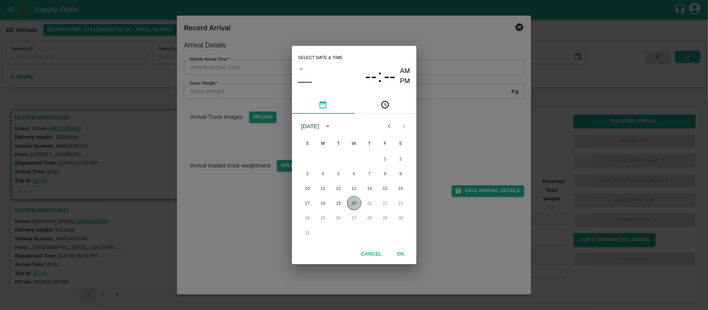
click at [352, 204] on button "20" at bounding box center [354, 203] width 14 height 14
type input "20/08/2025 12:00 AM"
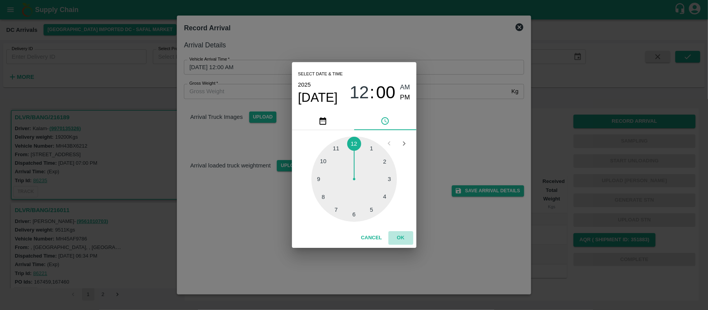
click at [403, 238] on button "OK" at bounding box center [400, 238] width 25 height 14
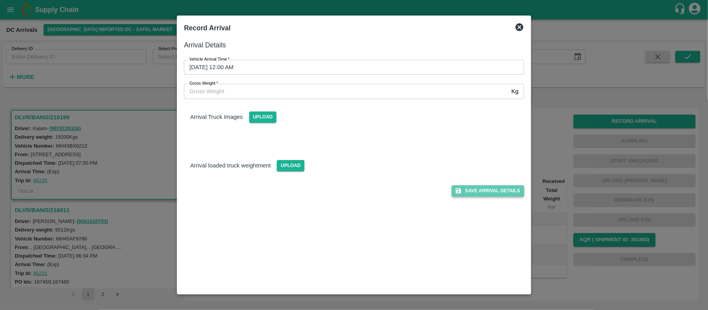
click at [489, 190] on button "Save Arrival Details" at bounding box center [488, 190] width 72 height 11
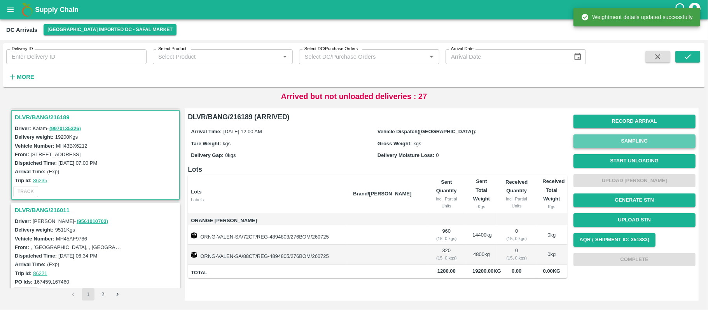
click at [648, 142] on button "Sampling" at bounding box center [634, 142] width 122 height 14
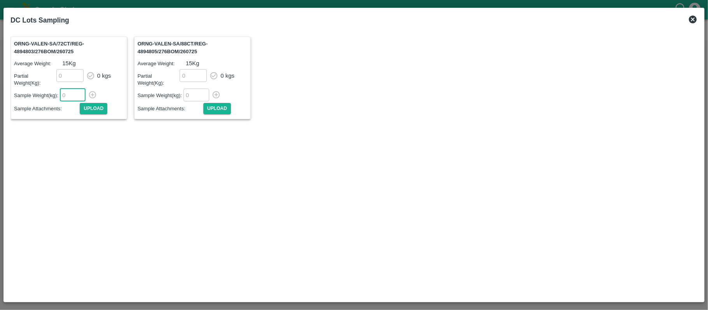
click at [66, 92] on input "number" at bounding box center [73, 95] width 26 height 13
type input "15"
click at [93, 94] on icon "button" at bounding box center [92, 94] width 7 height 7
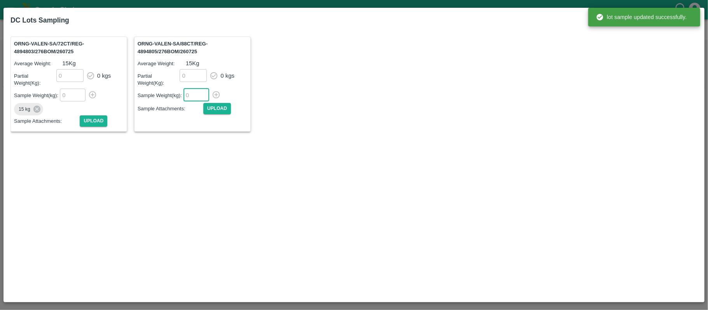
click at [190, 94] on input "number" at bounding box center [197, 95] width 26 height 13
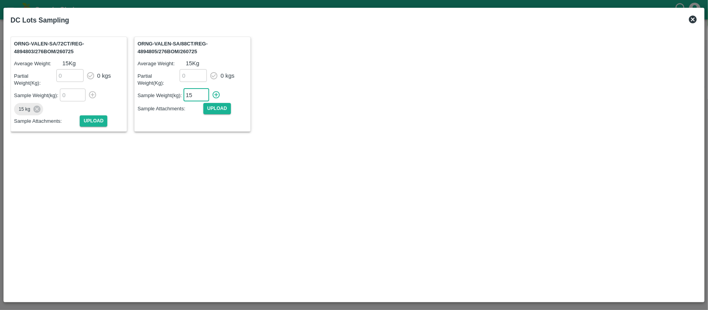
type input "15"
click at [218, 93] on icon "button" at bounding box center [216, 95] width 9 height 9
click at [695, 18] on icon at bounding box center [693, 20] width 8 height 8
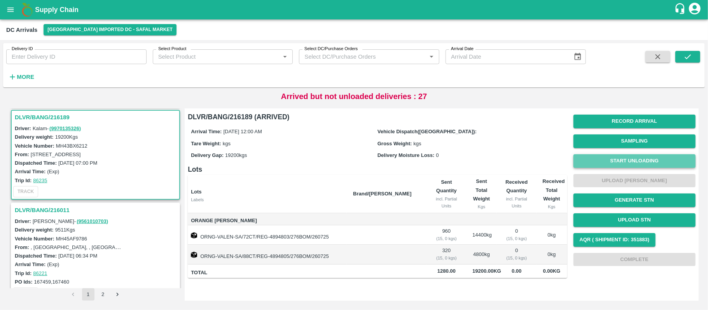
click at [640, 162] on button "Start Unloading" at bounding box center [634, 161] width 122 height 14
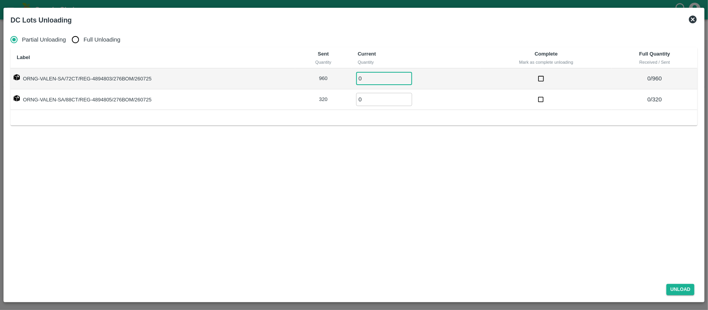
click at [376, 76] on input "0" at bounding box center [384, 78] width 56 height 13
type input "960"
click at [375, 103] on input "0" at bounding box center [384, 99] width 56 height 13
type input "320"
click at [680, 292] on button "Unload" at bounding box center [680, 289] width 28 height 11
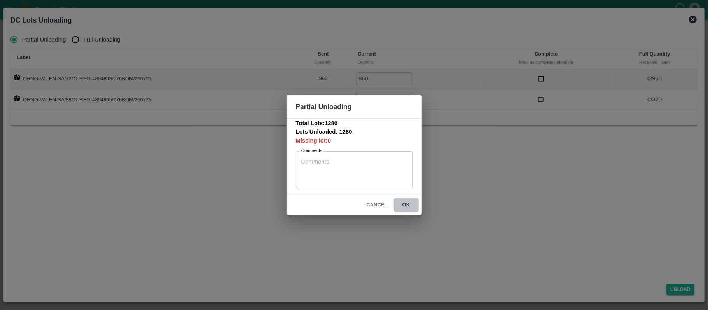
click at [406, 208] on button "ok" at bounding box center [406, 205] width 25 height 14
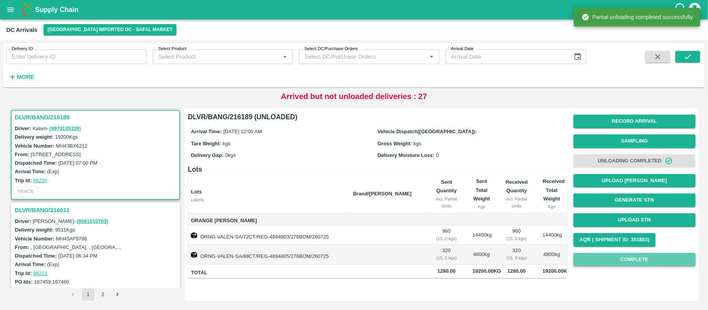
click at [615, 254] on button "Complete" at bounding box center [634, 260] width 122 height 14
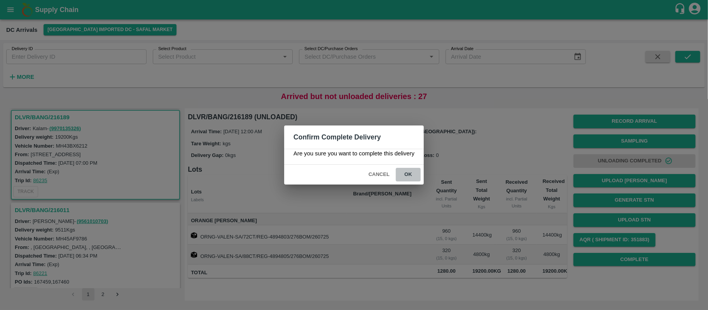
click at [408, 173] on button "ok" at bounding box center [408, 175] width 25 height 14
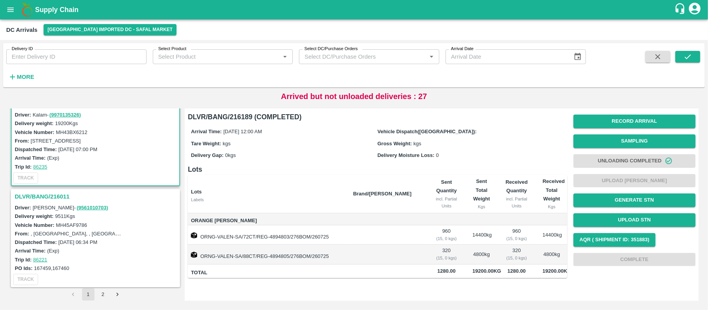
scroll to position [422, 0]
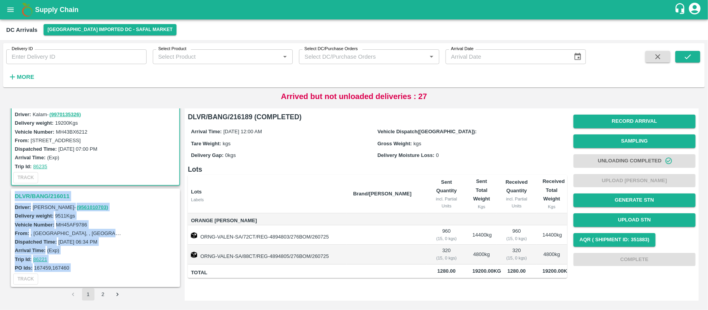
drag, startPoint x: 9, startPoint y: 189, endPoint x: 92, endPoint y: 270, distance: 115.7
click at [92, 270] on div "DLVR/BANG/218453 Driver: - Delivery weight: 4950 Kgs Vehicle Number: From: Husk…" at bounding box center [95, 198] width 172 height 180
click at [172, 274] on div "TRACK" at bounding box center [96, 279] width 168 height 14
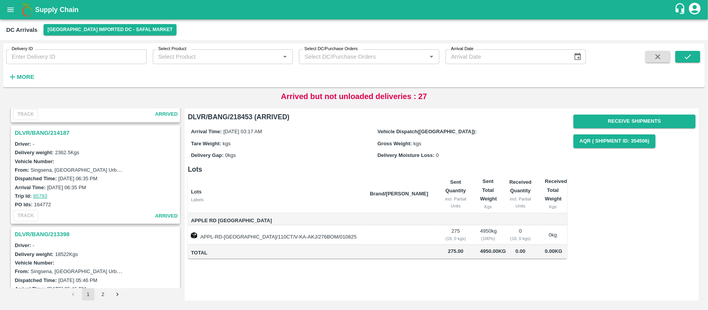
scroll to position [2356, 0]
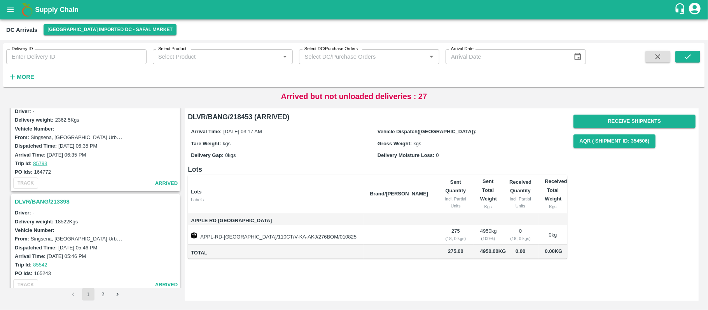
click at [50, 197] on h3 "DLVR/BANG/213398" at bounding box center [97, 202] width 164 height 10
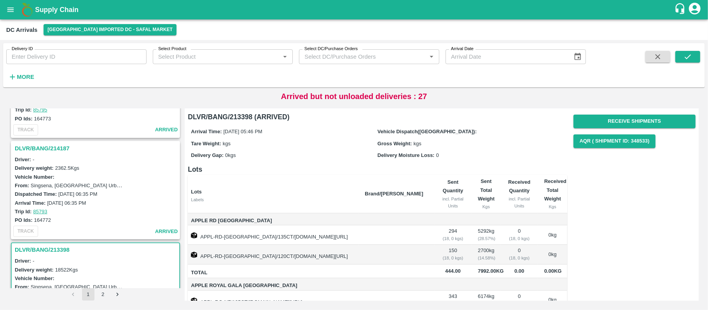
scroll to position [2306, 0]
click at [35, 145] on h3 "DLVR/BANG/214187" at bounding box center [97, 150] width 164 height 10
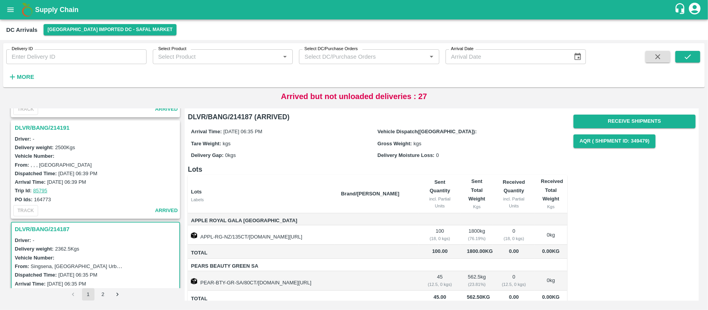
scroll to position [2226, 0]
click at [56, 124] on h3 "DLVR/BANG/214191" at bounding box center [97, 129] width 164 height 10
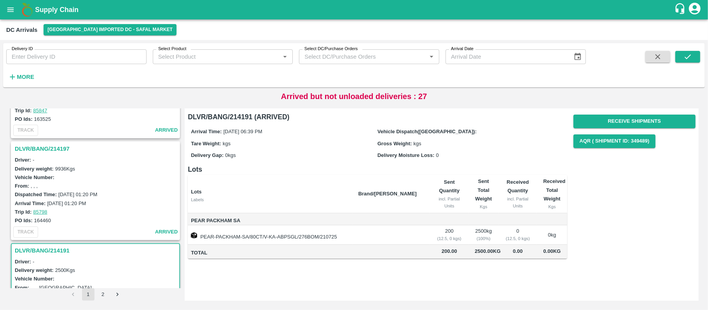
scroll to position [2103, 0]
click at [56, 145] on h3 "DLVR/BANG/214197" at bounding box center [97, 150] width 164 height 10
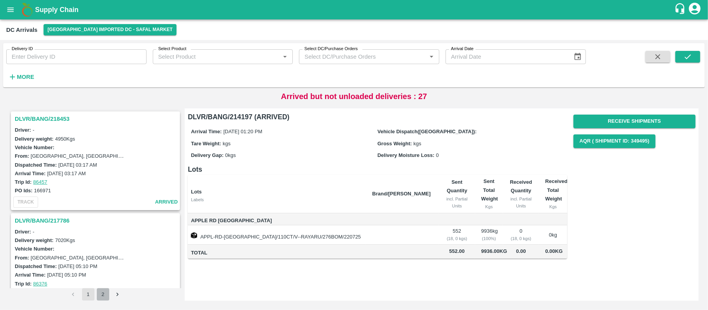
click at [103, 297] on button "2" at bounding box center [103, 294] width 12 height 12
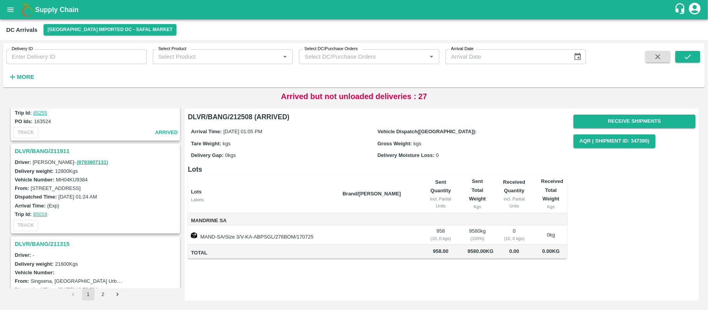
scroll to position [220, 0]
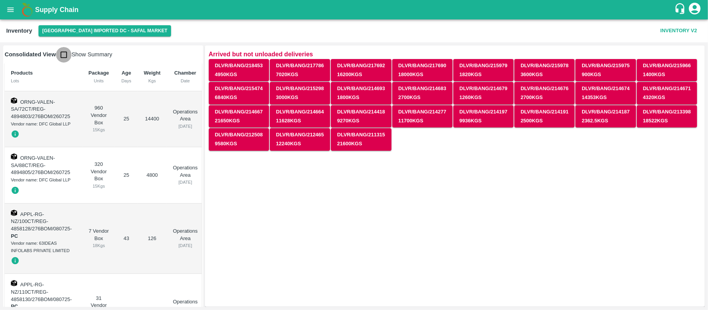
click at [63, 50] on input "checkbox" at bounding box center [64, 55] width 16 height 16
checkbox input "true"
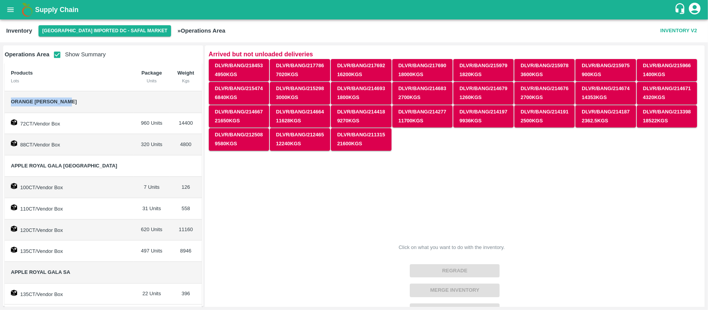
drag, startPoint x: 11, startPoint y: 100, endPoint x: 73, endPoint y: 111, distance: 63.2
click at [73, 111] on td "Orange [PERSON_NAME]" at bounding box center [69, 102] width 129 height 22
copy span "Orange [PERSON_NAME]"
click at [73, 111] on td "Orange [PERSON_NAME]" at bounding box center [69, 102] width 129 height 22
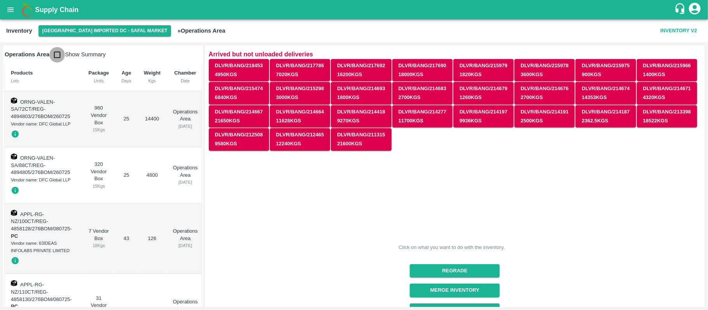
click at [58, 54] on input "checkbox" at bounding box center [57, 55] width 16 height 16
checkbox input "true"
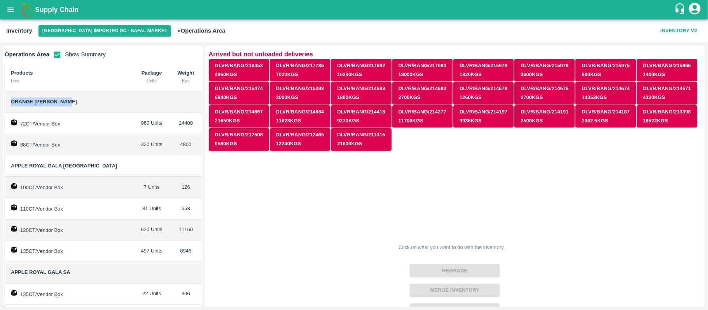
drag, startPoint x: 10, startPoint y: 100, endPoint x: 74, endPoint y: 101, distance: 63.8
click at [74, 101] on td "Orange Valencia SA" at bounding box center [69, 102] width 129 height 22
copy span "Orange Valencia SA"
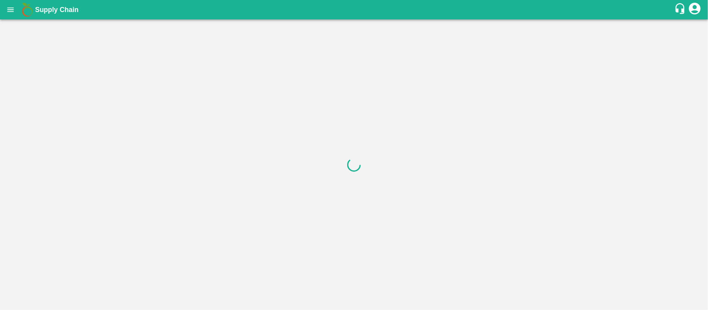
click at [65, 56] on div at bounding box center [354, 164] width 708 height 291
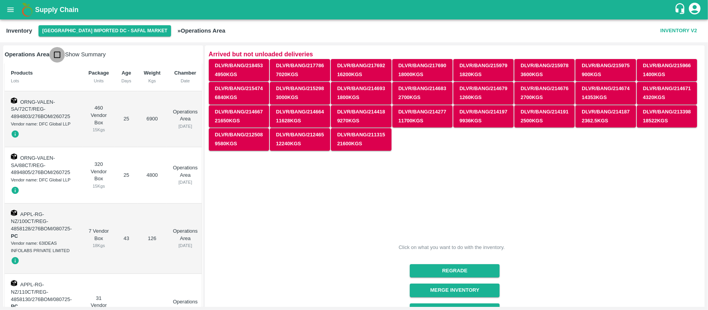
click at [58, 51] on input "checkbox" at bounding box center [57, 55] width 16 height 16
checkbox input "true"
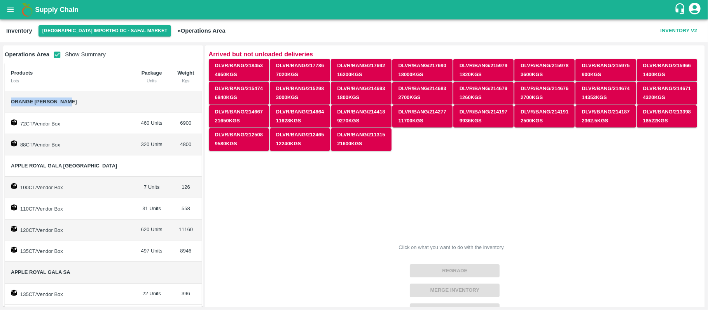
drag, startPoint x: 11, startPoint y: 99, endPoint x: 79, endPoint y: 98, distance: 67.6
click at [79, 98] on span "Orange [PERSON_NAME]" at bounding box center [69, 102] width 116 height 9
copy span "Orange [PERSON_NAME]"
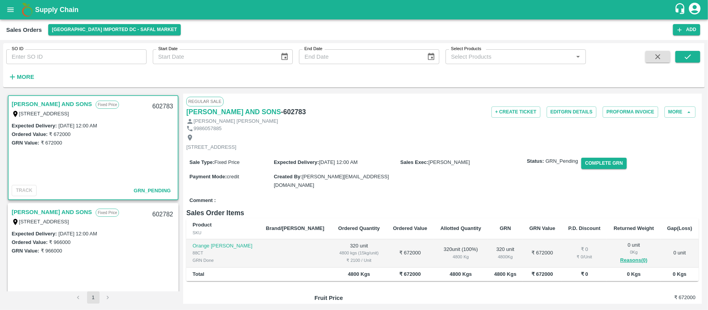
drag, startPoint x: 701, startPoint y: 157, endPoint x: 698, endPoint y: 152, distance: 6.6
click at [698, 152] on div "Regular Sale MOHAMMED SAMIULLA AND SONS - 602783 + Create Ticket Edit GRN Detai…" at bounding box center [442, 199] width 519 height 210
click at [526, 134] on div "NO .35 APMC SUB MARKET YARD, SINGENA AGRAHARA HUSKUR ROAD BANGALORE, Bangalore,…" at bounding box center [442, 142] width 512 height 21
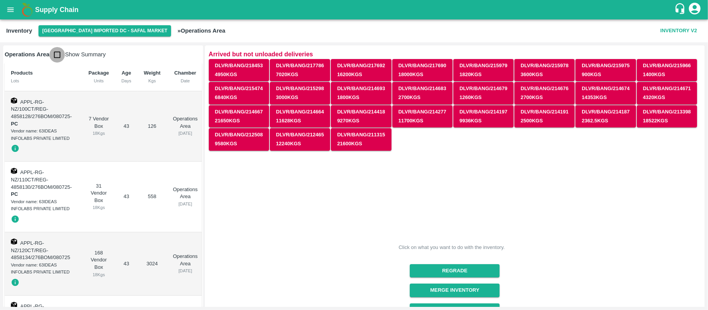
click at [54, 55] on input "checkbox" at bounding box center [57, 55] width 16 height 16
checkbox input "true"
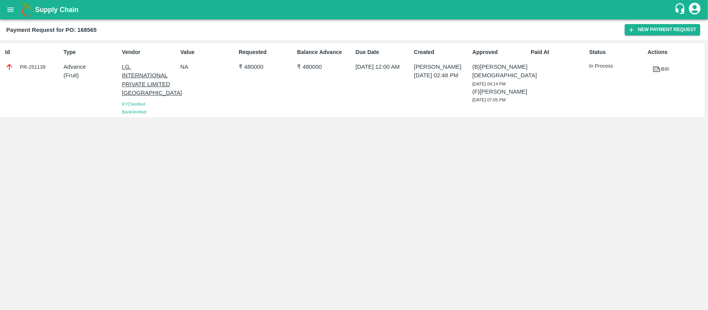
click at [8, 3] on button "open drawer" at bounding box center [11, 10] width 18 height 18
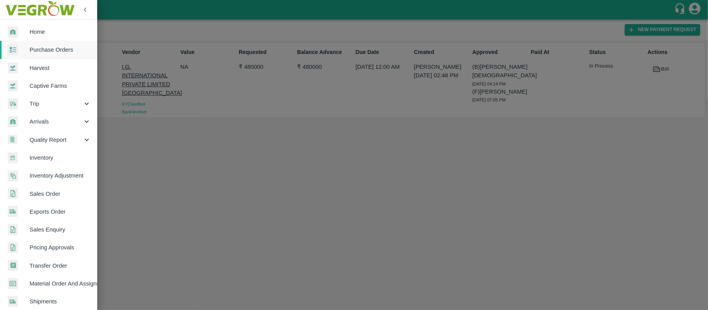
click at [49, 190] on span "Sales Order" at bounding box center [60, 194] width 61 height 9
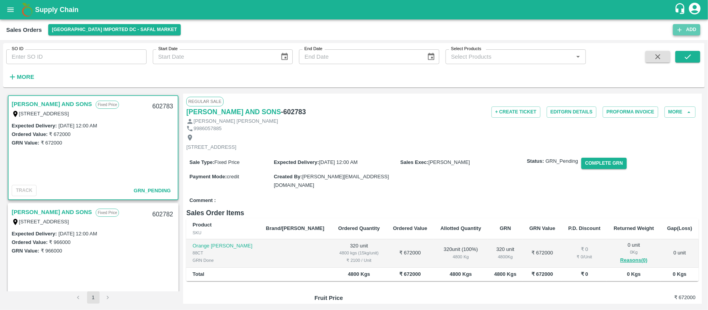
click at [689, 27] on button "Add" at bounding box center [686, 29] width 27 height 11
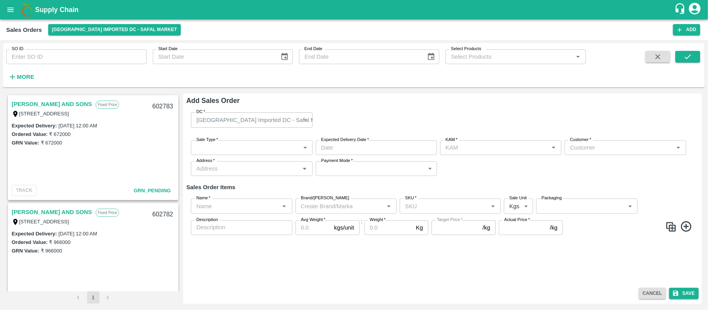
type input "[PERSON_NAME]"
click at [262, 152] on body "Supply Chain Sales Orders Bangalore Imported DC - Safal Market Add SO ID SO ID …" at bounding box center [354, 155] width 708 height 310
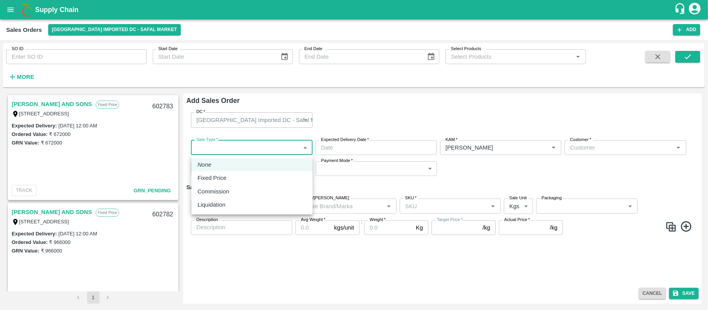
click at [262, 152] on div at bounding box center [354, 155] width 708 height 310
click at [243, 149] on body "Supply Chain Sales Orders Bangalore Imported DC - Safal Market Add SO ID SO ID …" at bounding box center [354, 155] width 708 height 310
click at [235, 172] on li "Fixed Price" at bounding box center [251, 177] width 121 height 13
type input "1"
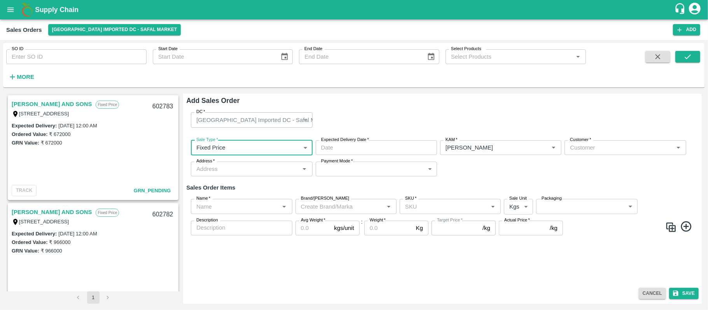
type input "DD/MM/YYYY hh:mm aa"
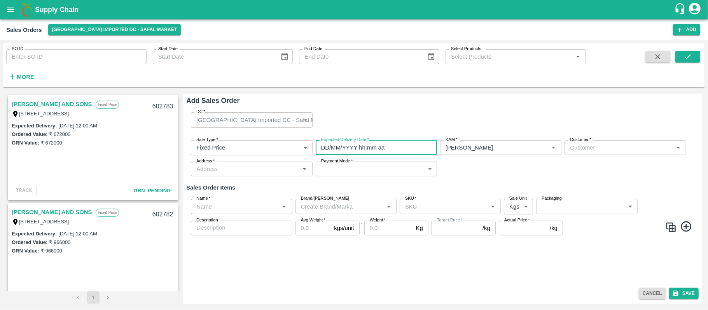
click at [345, 145] on input "DD/MM/YYYY hh:mm aa" at bounding box center [374, 147] width 116 height 15
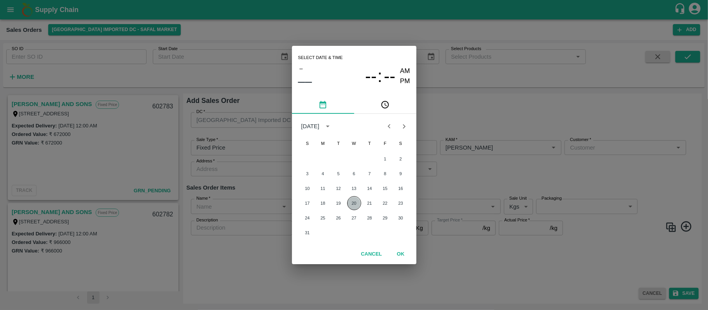
click at [355, 198] on button "20" at bounding box center [354, 203] width 14 height 14
type input "20/08/2025 12:00 AM"
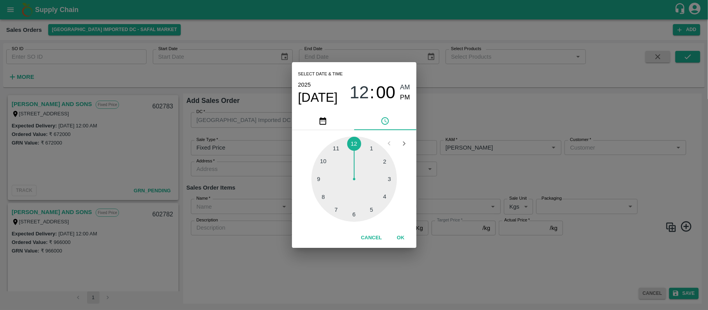
click at [487, 170] on div "Select date & time 2025 Aug 20 12 : 00 AM PM 1 2 3 4 5 6 7 8 9 10 11 12 Cancel …" at bounding box center [354, 155] width 708 height 310
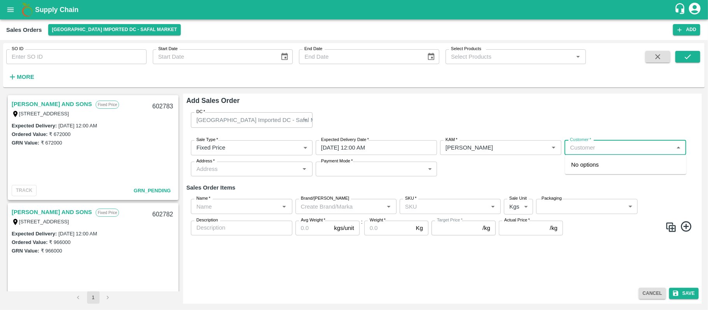
click at [598, 146] on input "Customer   *" at bounding box center [619, 148] width 104 height 10
type input "m"
click at [607, 165] on p "MOHAMMED SAMIULLA AND SONS" at bounding box center [610, 165] width 79 height 9
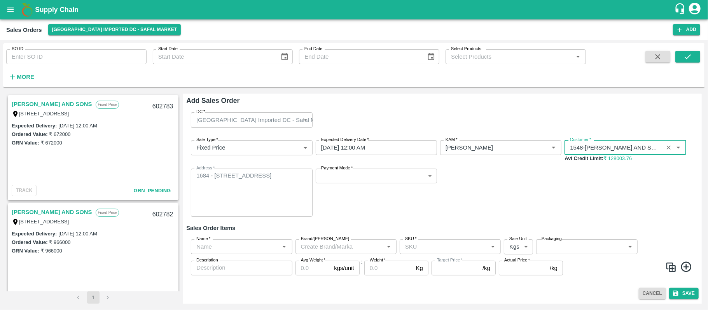
type input "1548-MOHAMMED SAMIULLA AND SONS"
click at [647, 294] on button "Cancel" at bounding box center [652, 293] width 27 height 11
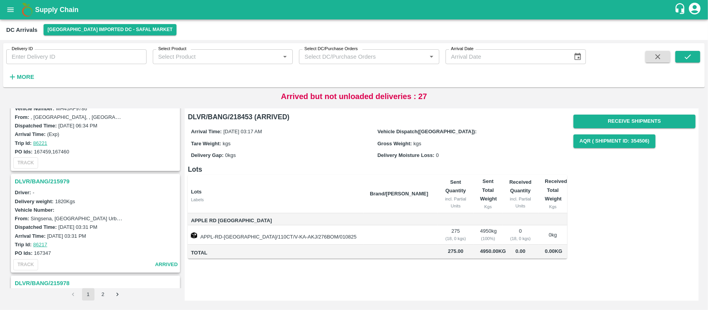
scroll to position [377, 0]
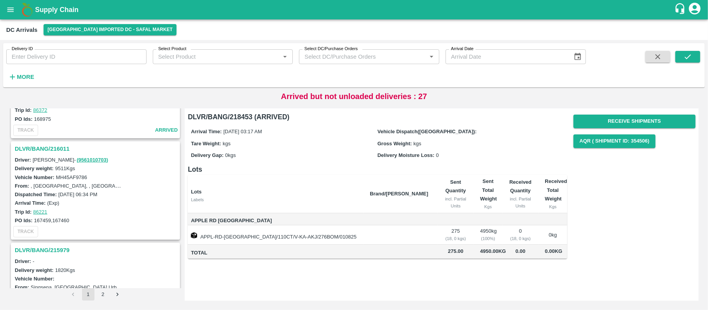
click at [47, 145] on h3 "DLVR/BANG/216011" at bounding box center [97, 149] width 164 height 10
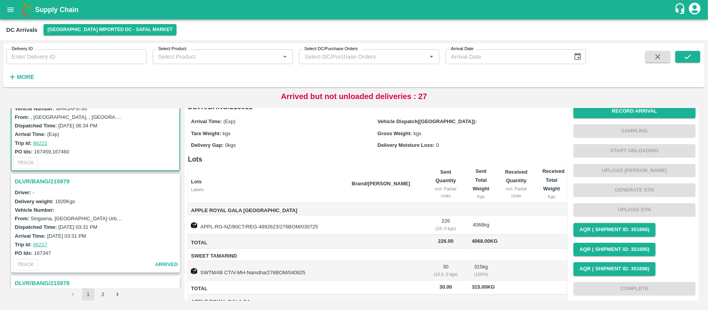
scroll to position [446, 0]
click at [56, 184] on h3 "DLVR/BANG/215979" at bounding box center [97, 181] width 164 height 10
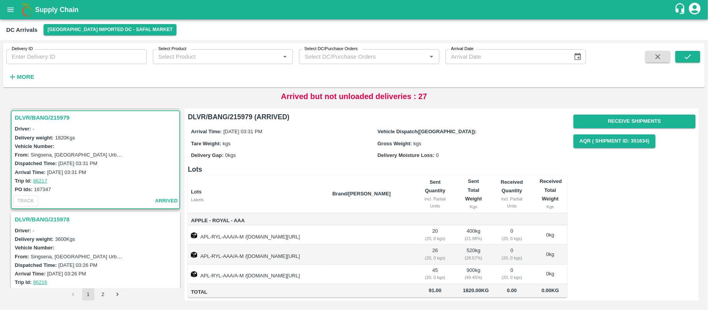
scroll to position [565, 0]
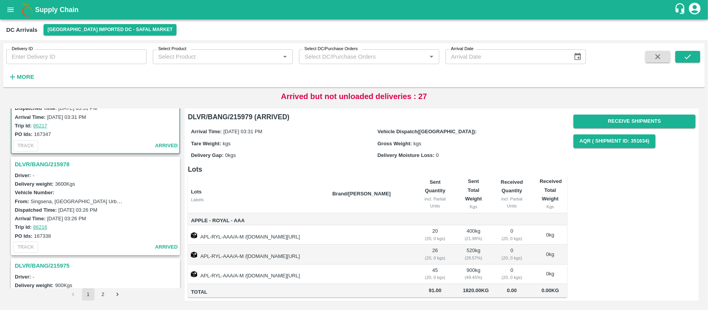
click at [47, 162] on h3 "DLVR/BANG/215978" at bounding box center [97, 164] width 164 height 10
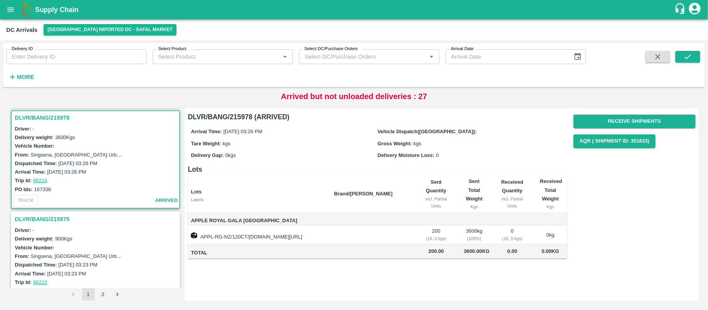
scroll to position [655, 0]
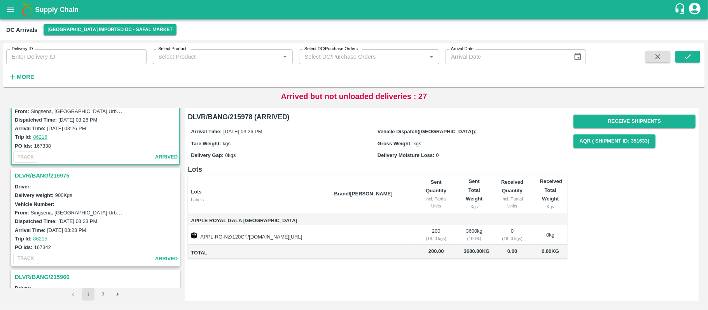
click at [40, 173] on h3 "DLVR/BANG/215975" at bounding box center [97, 176] width 164 height 10
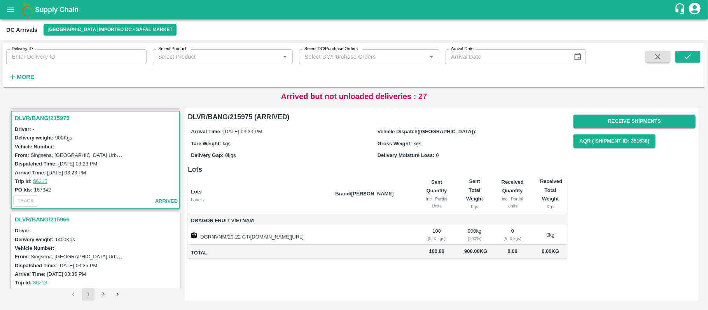
scroll to position [722, 0]
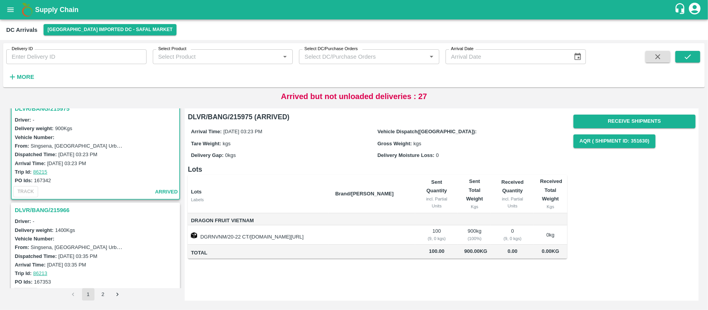
click at [49, 209] on h3 "DLVR/BANG/215966" at bounding box center [97, 210] width 164 height 10
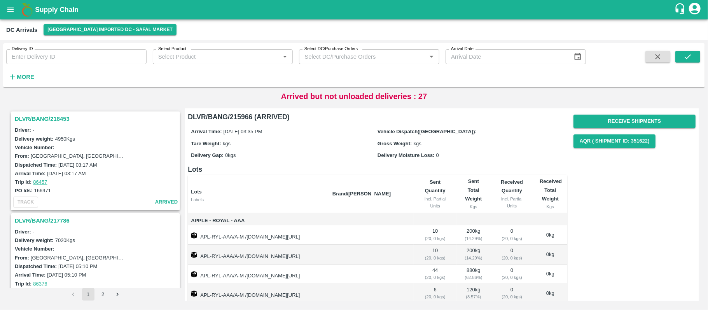
scroll to position [157, 0]
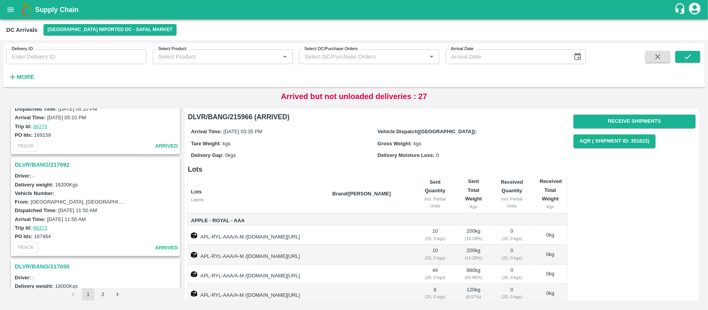
drag, startPoint x: 698, startPoint y: 152, endPoint x: 699, endPoint y: 165, distance: 12.5
click at [699, 165] on div "DLVR/BANG/218453 Driver: - Delivery weight: 4950 Kgs Vehicle Number: From: Husk…" at bounding box center [354, 204] width 696 height 199
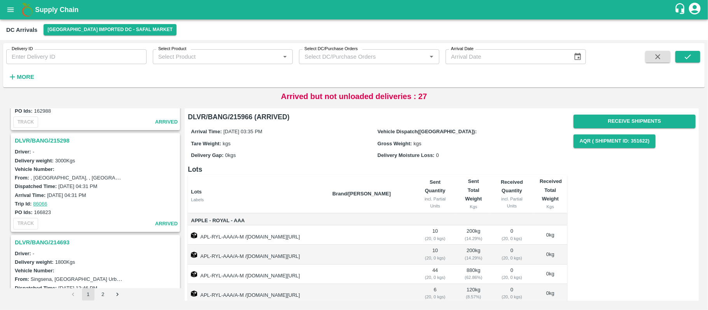
scroll to position [1133, 0]
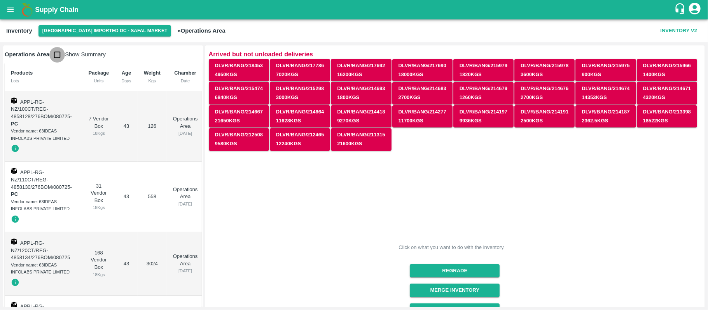
click at [61, 54] on input "checkbox" at bounding box center [57, 55] width 16 height 16
checkbox input "true"
